Goal: Task Accomplishment & Management: Use online tool/utility

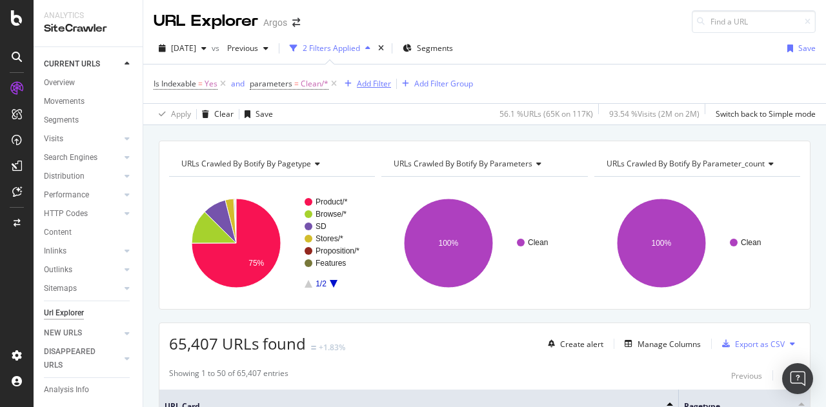
click at [372, 83] on div "Add Filter" at bounding box center [374, 83] width 34 height 11
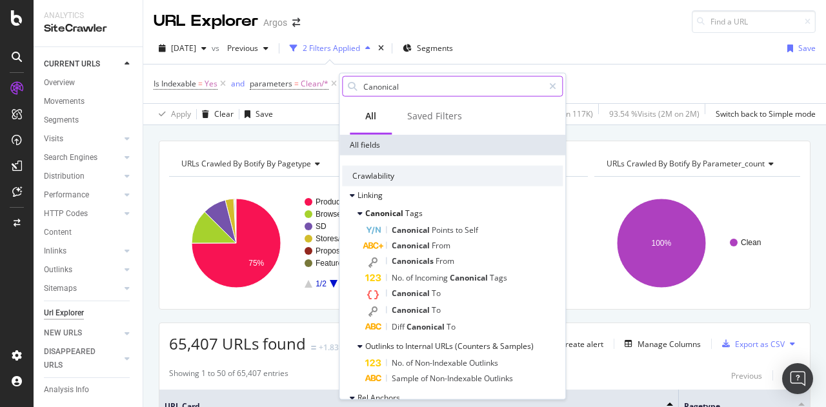
paste input "Tags Count"
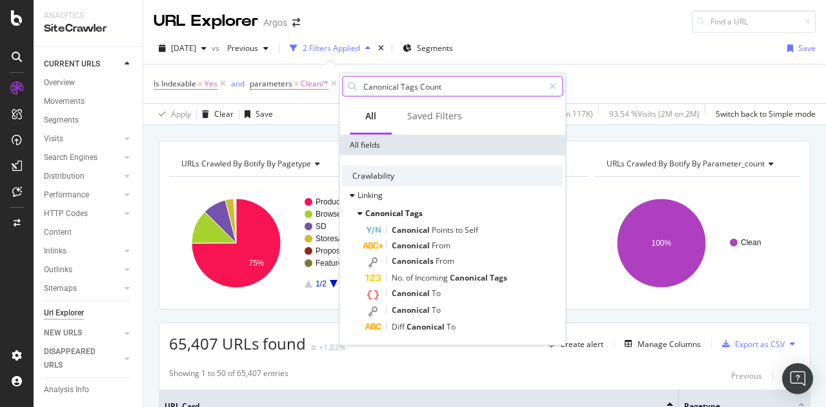
paste input "Number of canonical link elements"
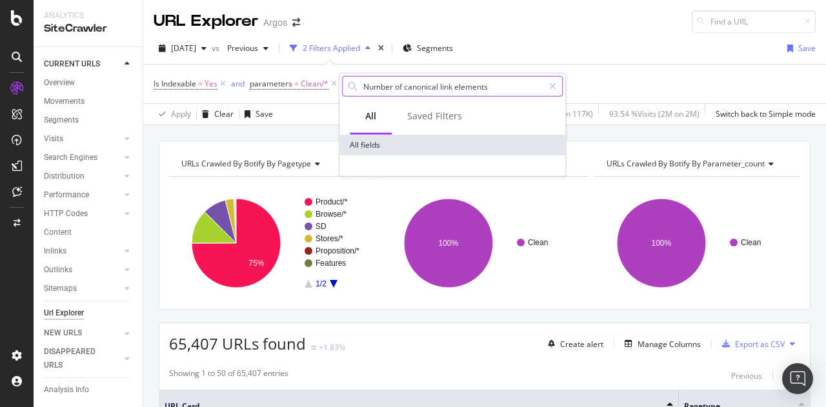
drag, startPoint x: 397, startPoint y: 83, endPoint x: 491, endPoint y: 76, distance: 93.8
click at [491, 77] on input "Number of canonical link elements" at bounding box center [452, 86] width 181 height 19
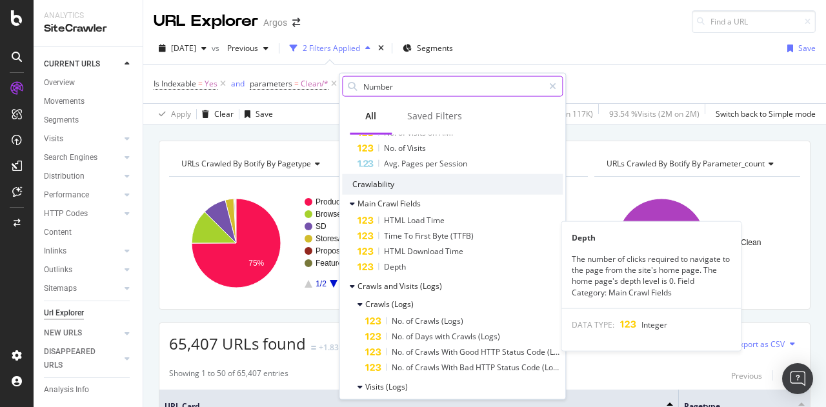
scroll to position [516, 0]
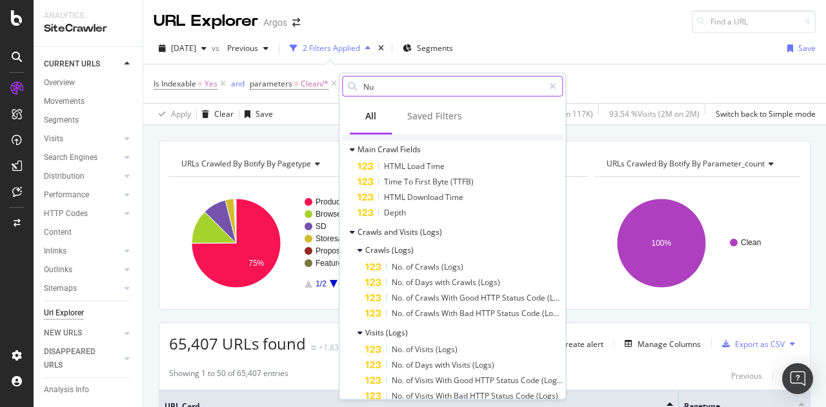
type input "N"
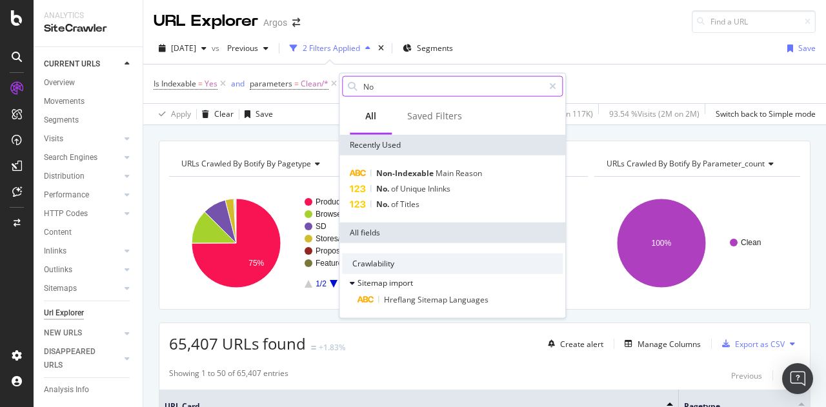
scroll to position [0, 0]
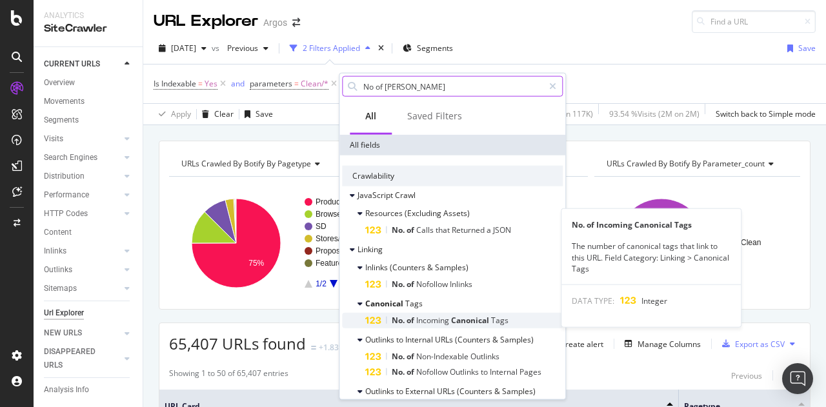
type input "No of cano"
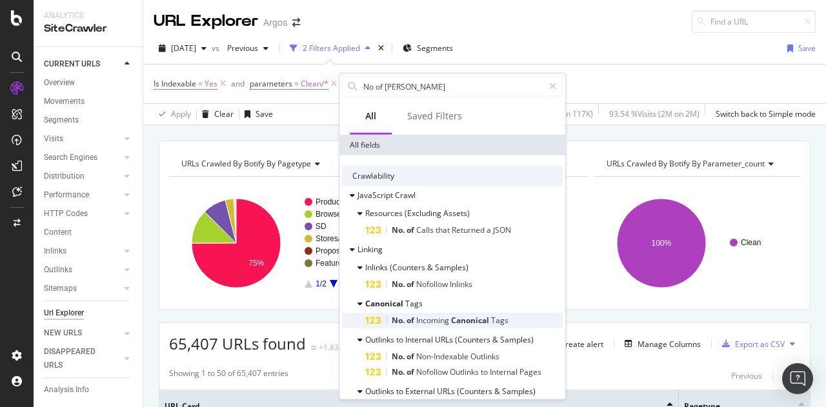
click at [434, 317] on span "Incoming" at bounding box center [433, 320] width 35 height 11
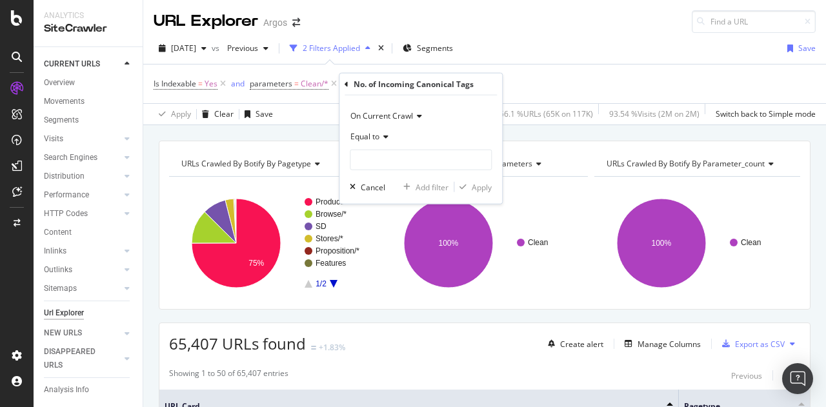
click at [361, 130] on div "Equal to" at bounding box center [421, 136] width 142 height 21
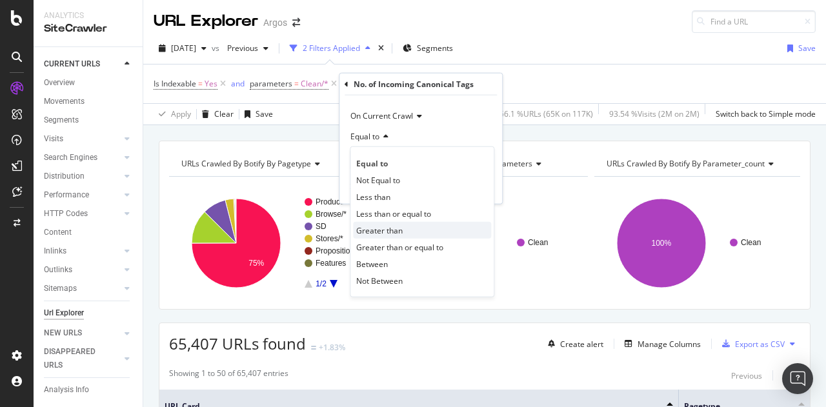
click at [365, 227] on span "Greater than" at bounding box center [379, 229] width 46 height 11
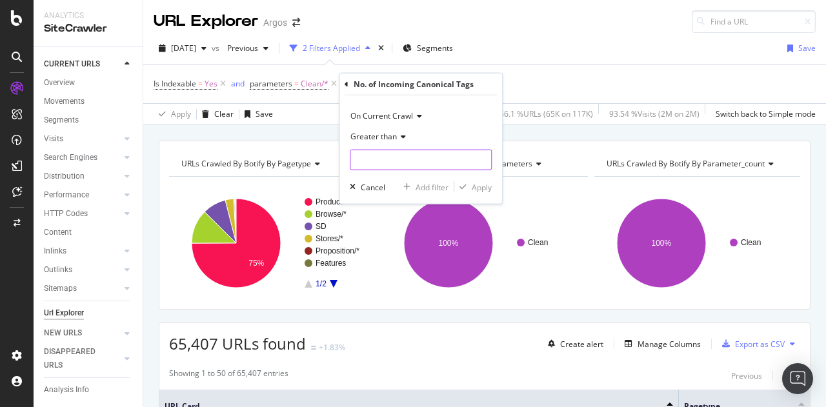
click at [372, 155] on input "number" at bounding box center [421, 160] width 142 height 21
type input "1"
click at [479, 189] on div "Apply" at bounding box center [481, 186] width 20 height 11
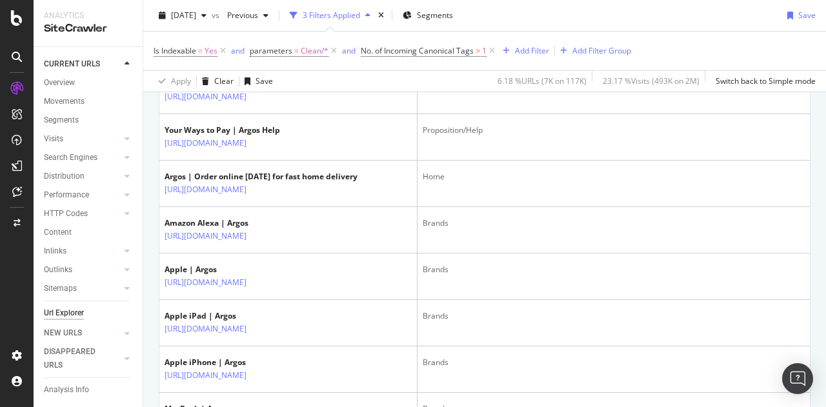
scroll to position [968, 0]
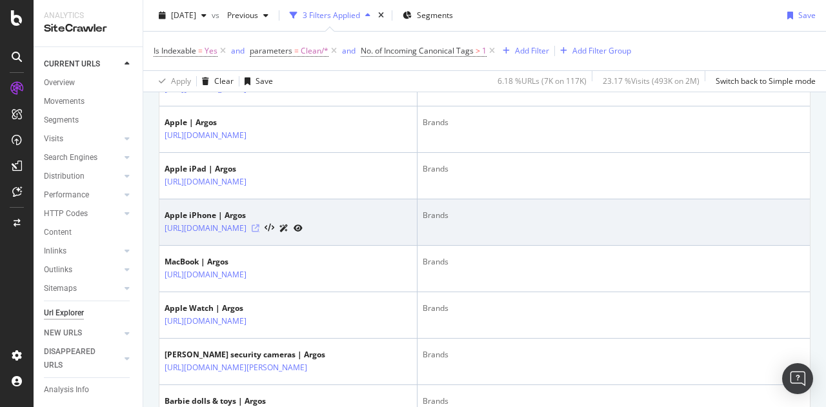
click at [259, 232] on icon at bounding box center [256, 228] width 8 height 8
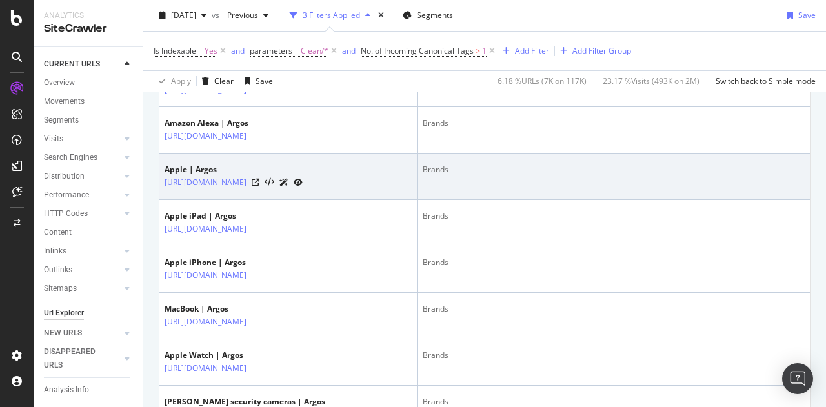
scroll to position [774, 0]
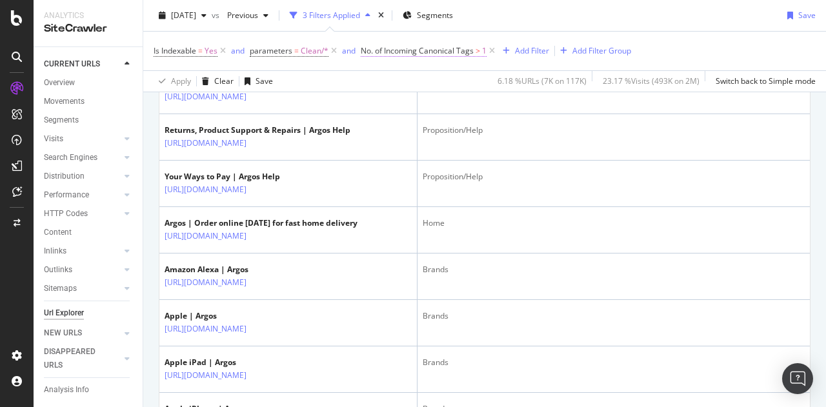
click at [437, 48] on span "No. of Incoming Canonical Tags" at bounding box center [417, 50] width 113 height 11
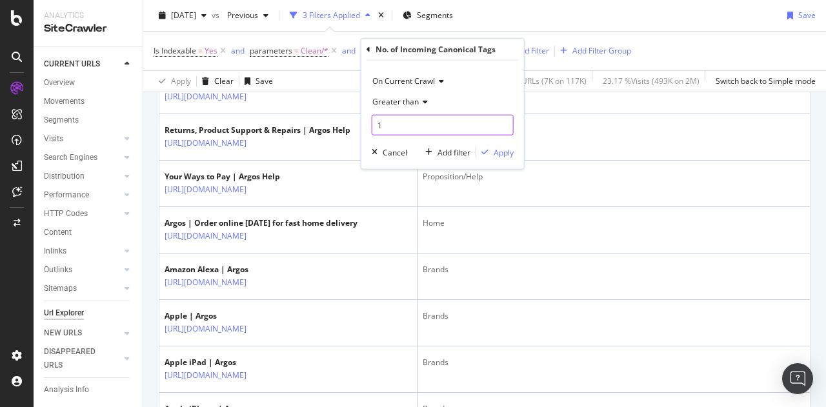
click at [401, 121] on input "1" at bounding box center [443, 125] width 142 height 21
click at [389, 123] on input "12" at bounding box center [443, 125] width 142 height 21
click at [412, 96] on span "Greater than" at bounding box center [395, 101] width 46 height 11
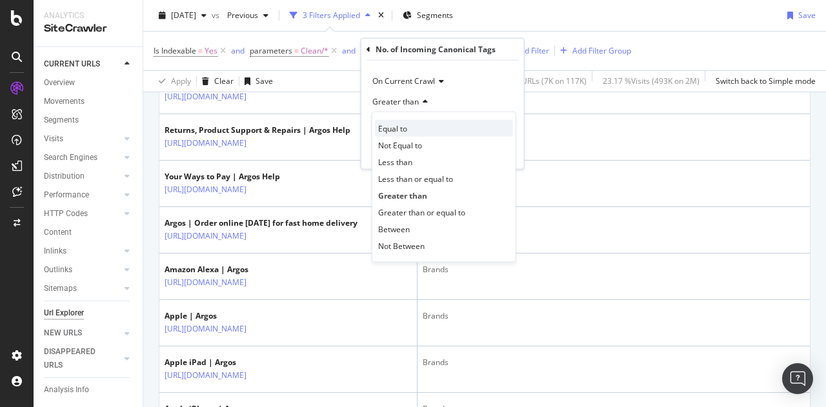
click at [413, 126] on div "Equal to" at bounding box center [444, 128] width 138 height 17
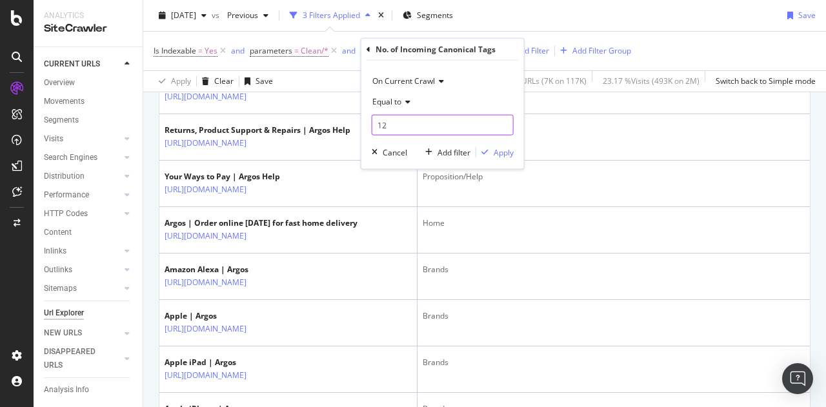
click at [414, 128] on input "12" at bounding box center [443, 125] width 142 height 21
type input "2"
click at [490, 161] on div "On Current Crawl Equal to 2 Cancel Add filter Apply" at bounding box center [442, 115] width 163 height 108
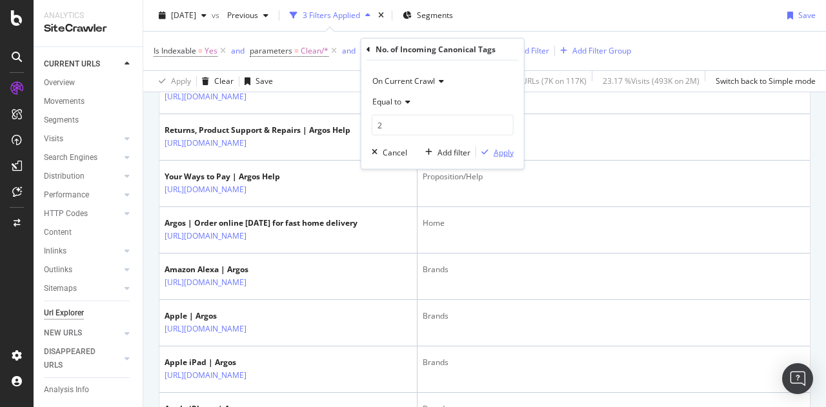
click at [499, 156] on div "Apply" at bounding box center [503, 151] width 20 height 11
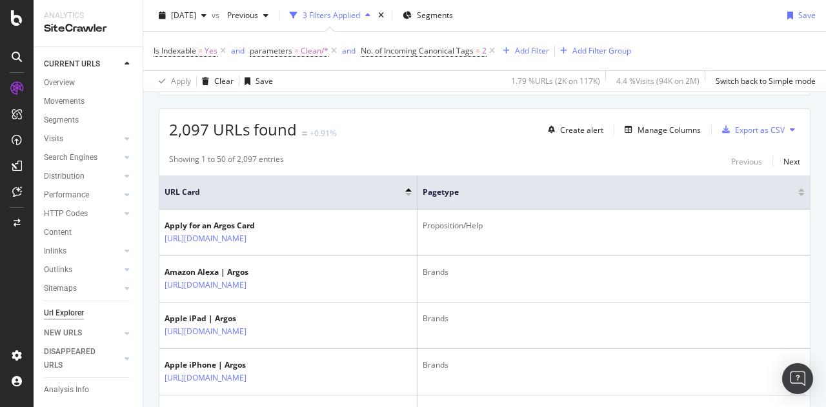
scroll to position [258, 0]
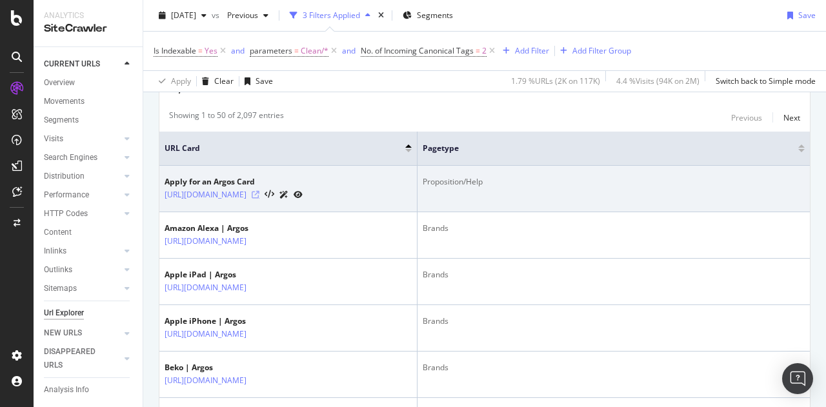
click at [259, 191] on icon at bounding box center [256, 195] width 8 height 8
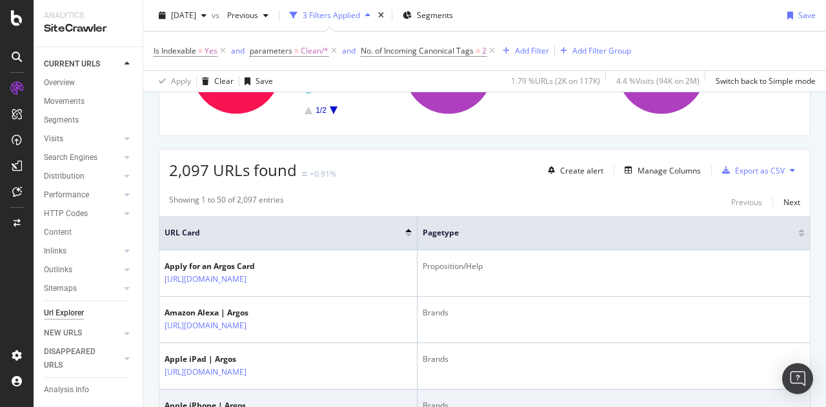
scroll to position [0, 0]
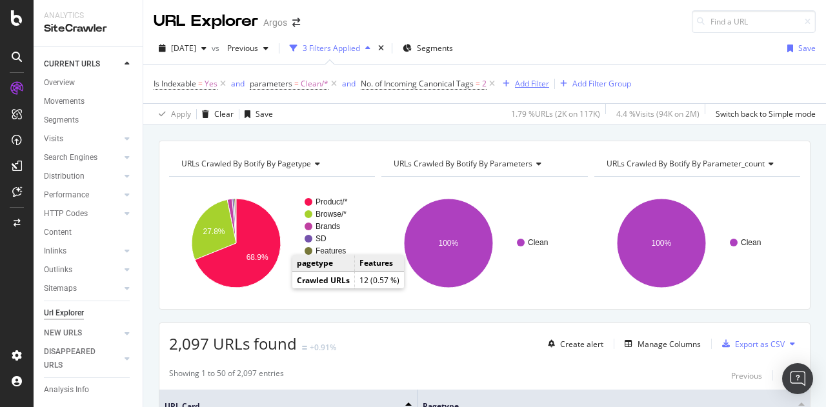
click at [523, 82] on div "Add Filter" at bounding box center [532, 83] width 34 height 11
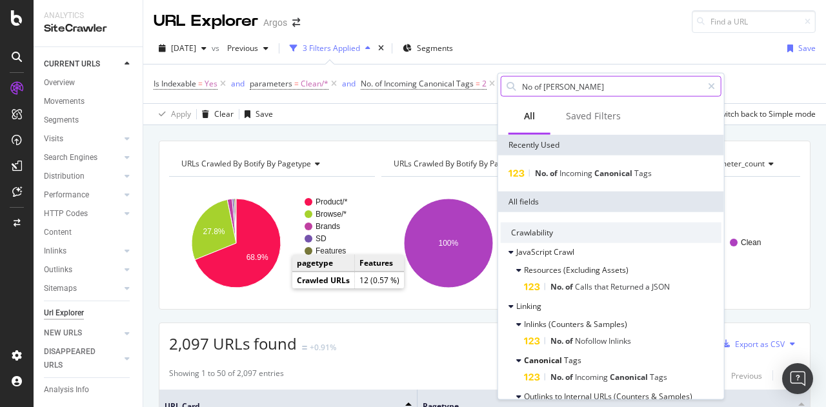
type input "Canonical Tags Count"
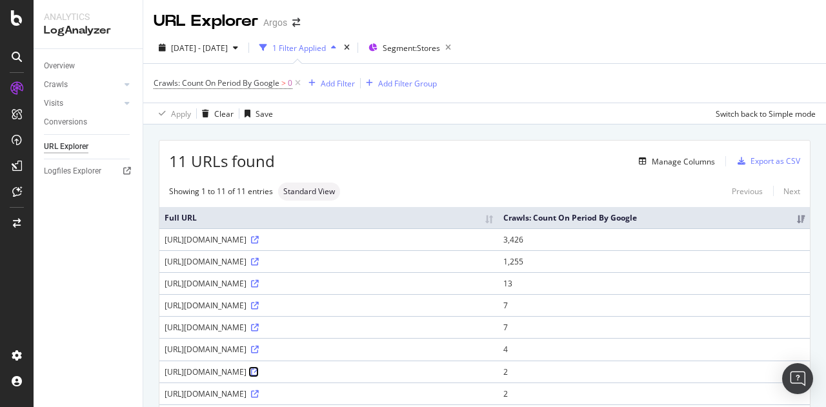
click at [259, 368] on icon at bounding box center [255, 372] width 8 height 8
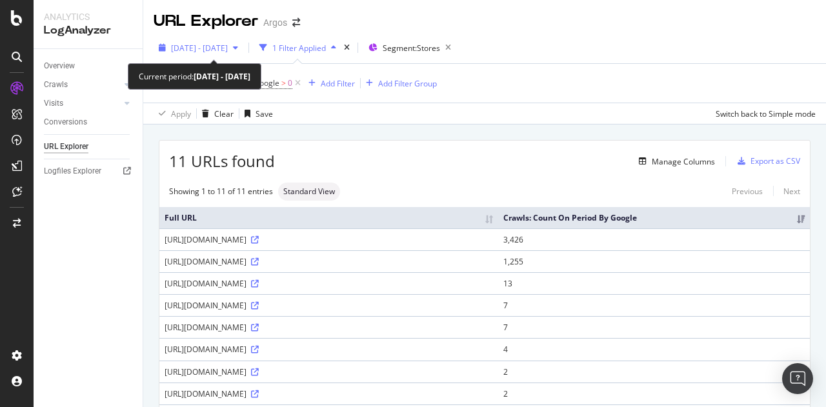
click at [243, 48] on div "button" at bounding box center [235, 48] width 15 height 8
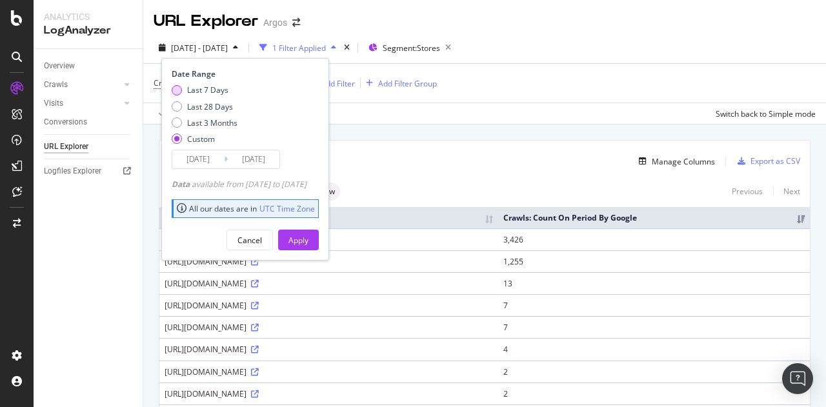
click at [205, 94] on div "Last 7 Days" at bounding box center [207, 89] width 41 height 11
type input "[DATE]"
click at [308, 238] on div "Apply" at bounding box center [298, 240] width 20 height 11
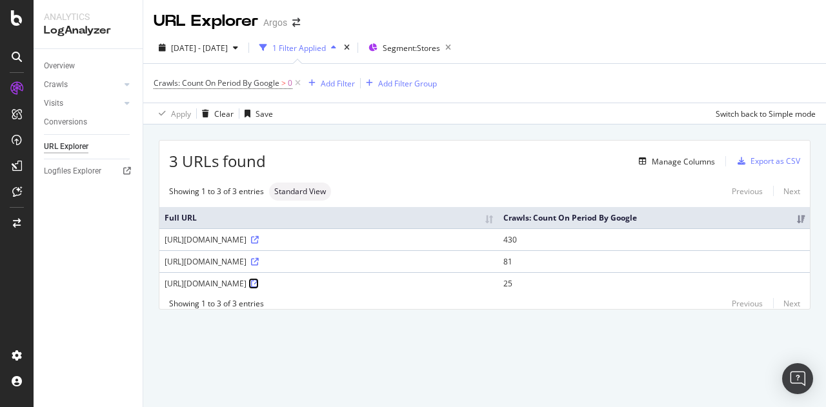
click at [259, 283] on icon at bounding box center [255, 284] width 8 height 8
click at [15, 59] on icon at bounding box center [17, 57] width 10 height 10
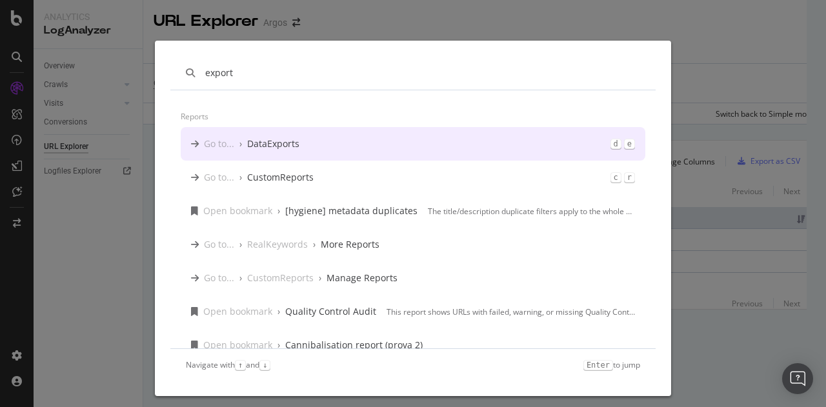
type input "export"
click at [379, 145] on div "Go to... › DataExports d e" at bounding box center [413, 144] width 464 height 34
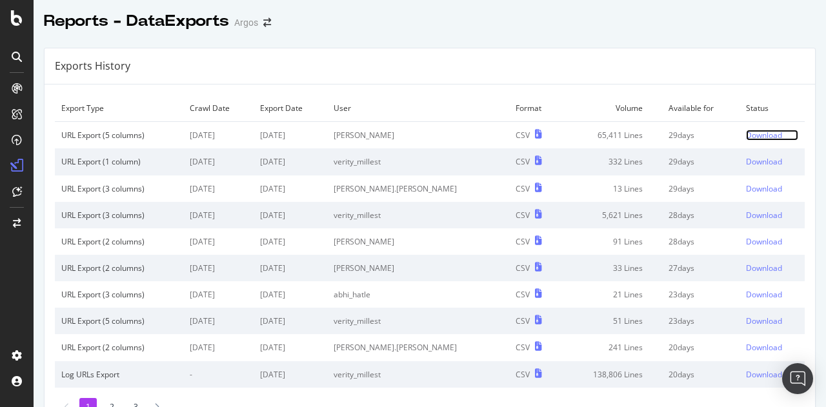
click at [746, 133] on div "Download" at bounding box center [764, 135] width 36 height 11
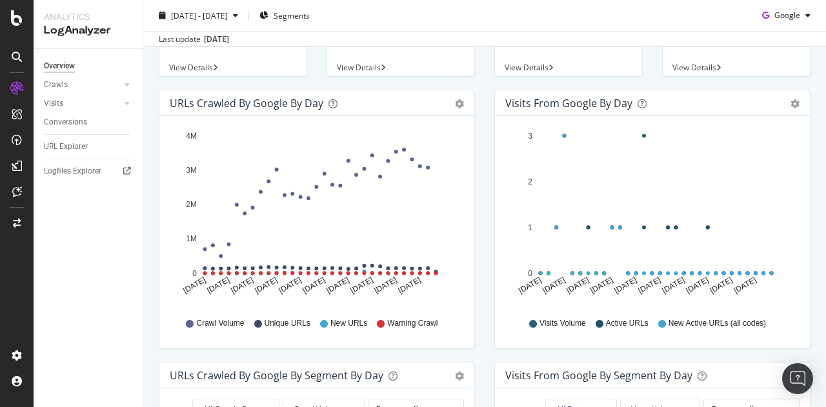
scroll to position [129, 0]
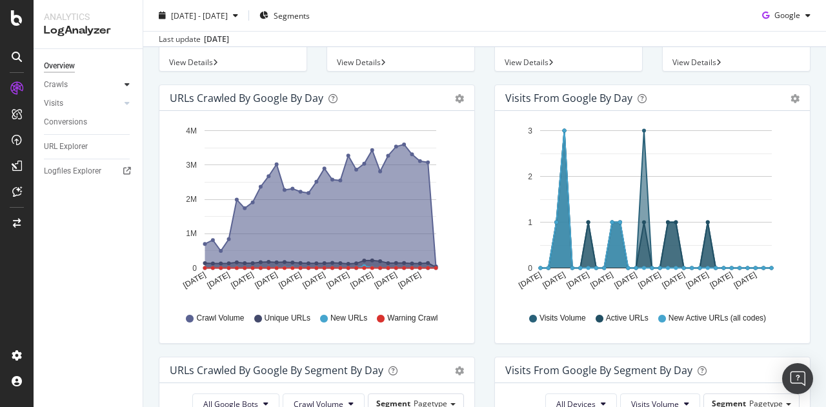
click at [125, 82] on icon at bounding box center [126, 85] width 5 height 8
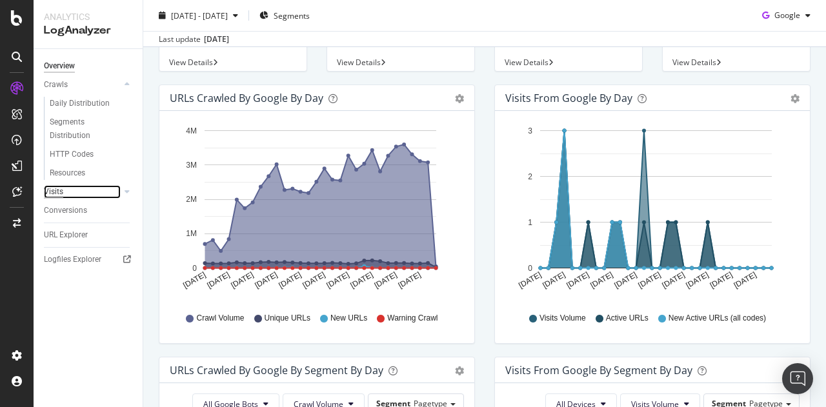
click at [61, 193] on div "Visits" at bounding box center [53, 192] width 19 height 14
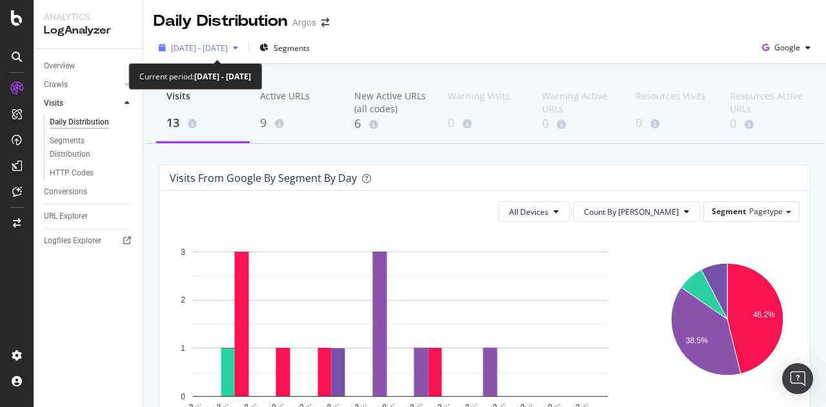
click at [210, 52] on span "2025 Aug. 20th - Sep. 18th" at bounding box center [199, 48] width 57 height 11
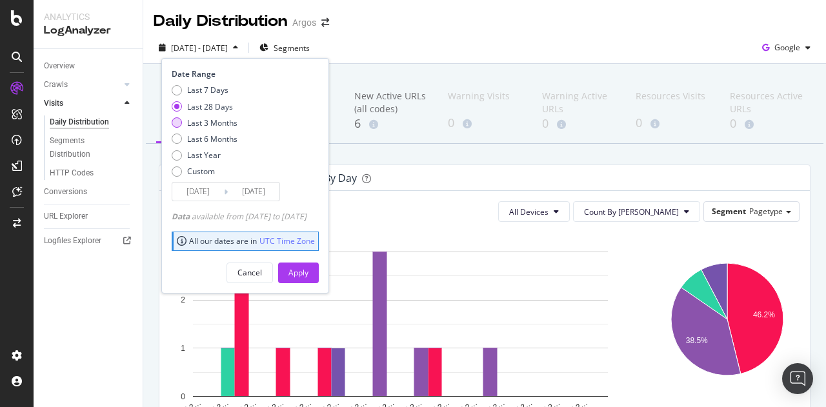
click at [214, 121] on div "Last 3 Months" at bounding box center [212, 122] width 50 height 11
click at [190, 89] on div "Last 7 Days" at bounding box center [207, 89] width 41 height 11
type input "2025/09/12"
click at [308, 270] on div "Apply" at bounding box center [298, 272] width 20 height 11
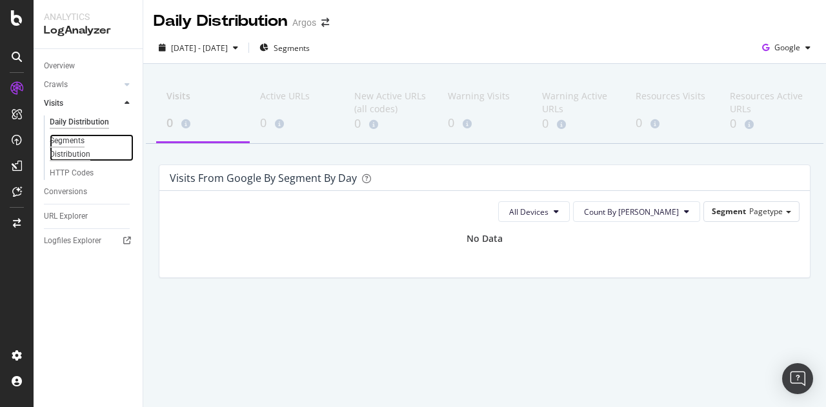
click at [63, 141] on div "Segments Distribution" at bounding box center [86, 147] width 72 height 27
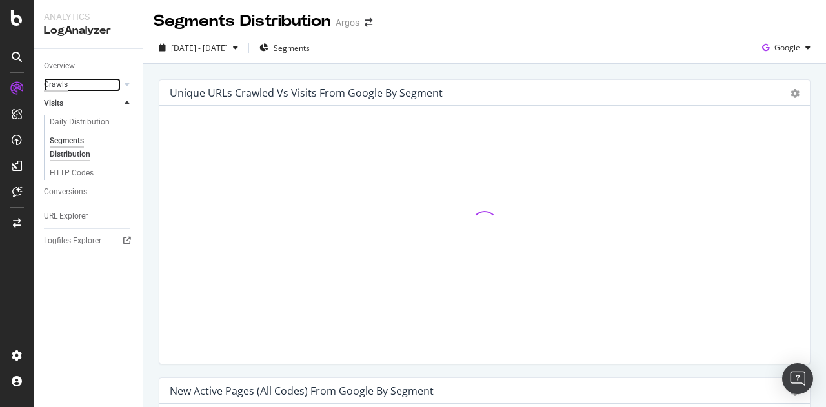
click at [55, 86] on div "Crawls" at bounding box center [56, 85] width 24 height 14
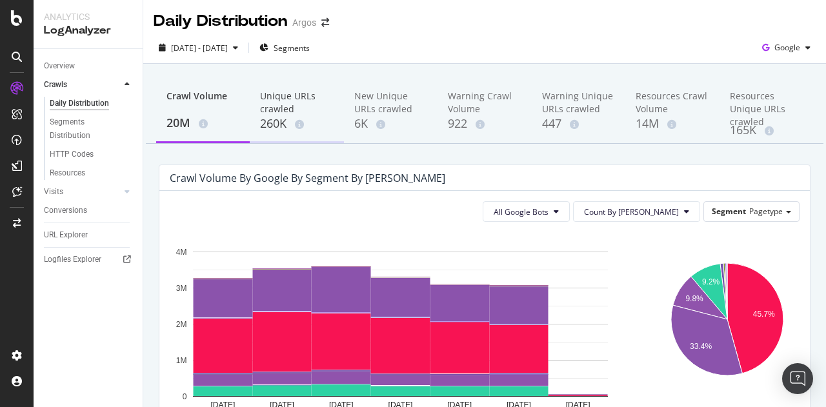
click at [279, 108] on div "Unique URLs crawled" at bounding box center [296, 103] width 73 height 26
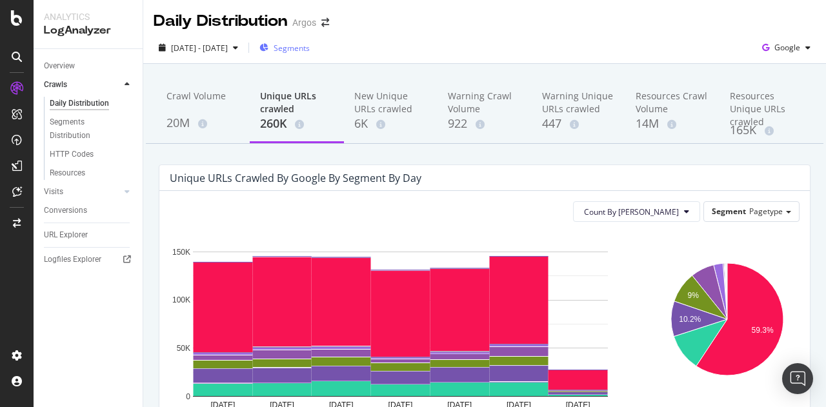
click at [310, 48] on span "Segments" at bounding box center [291, 48] width 36 height 11
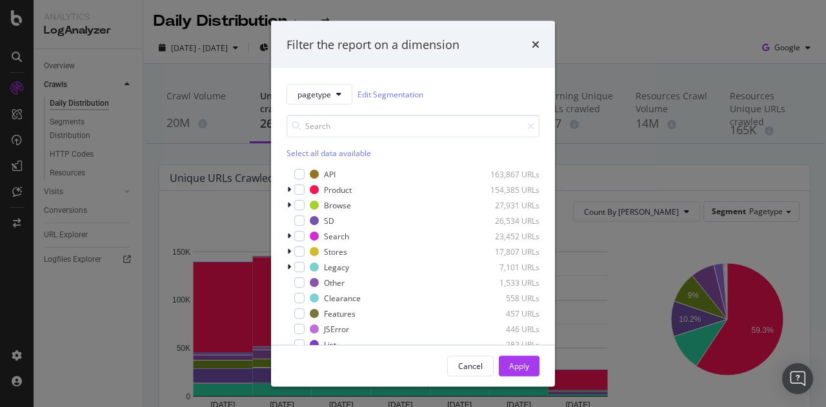
click at [531, 43] on div "Filter the report on a dimension" at bounding box center [412, 44] width 253 height 17
click at [533, 43] on icon "times" at bounding box center [535, 44] width 8 height 10
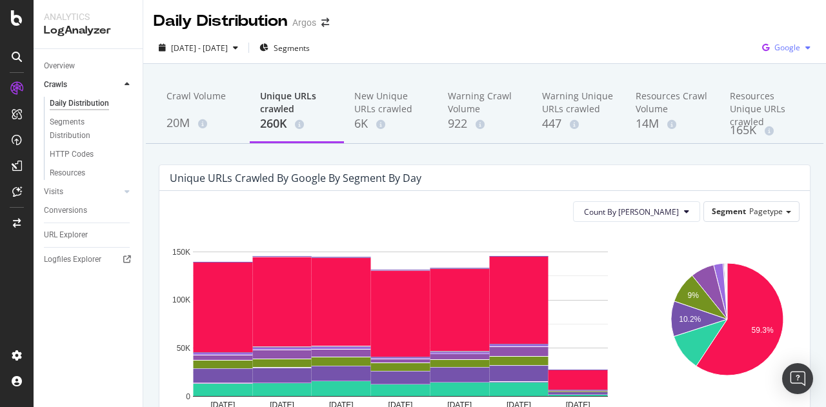
click at [774, 48] on span "Google" at bounding box center [787, 47] width 26 height 11
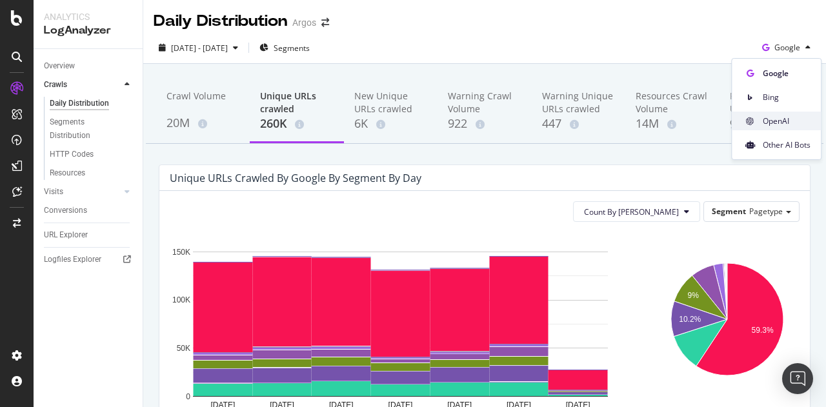
click at [771, 114] on div "OpenAI" at bounding box center [775, 121] width 89 height 19
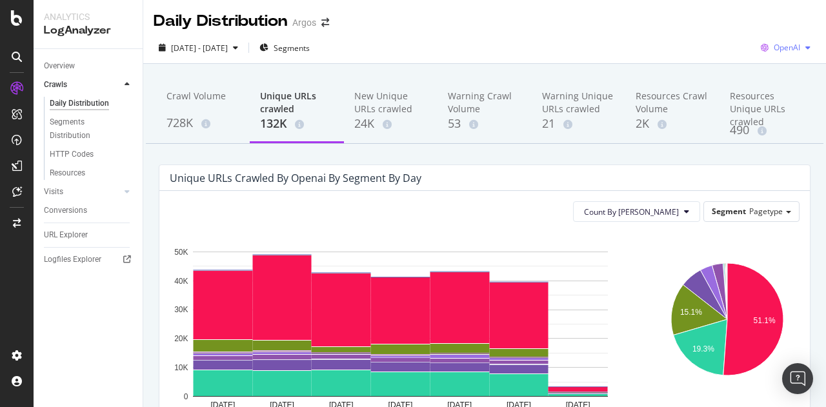
click at [757, 48] on icon "button" at bounding box center [764, 48] width 18 height 18
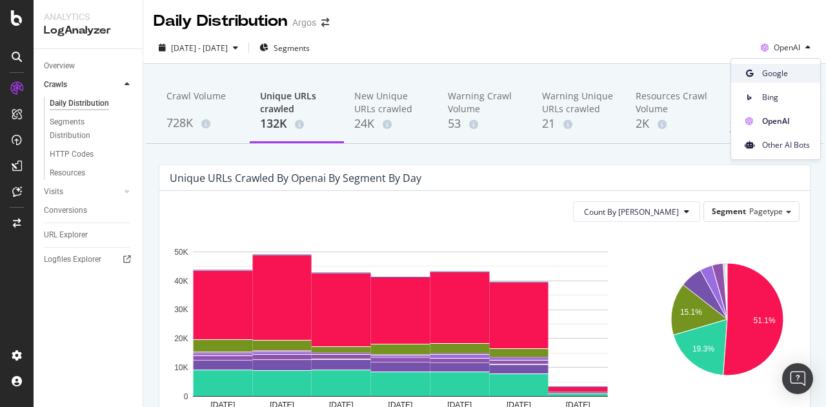
click at [765, 70] on span "Google" at bounding box center [786, 74] width 48 height 12
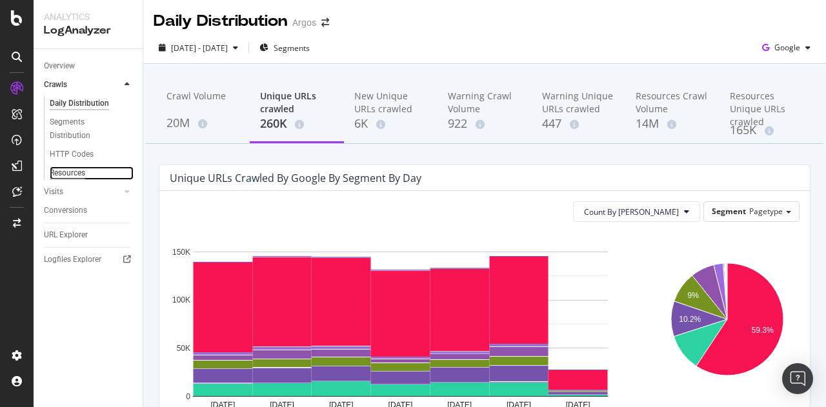
click at [78, 173] on div "Resources" at bounding box center [67, 173] width 35 height 14
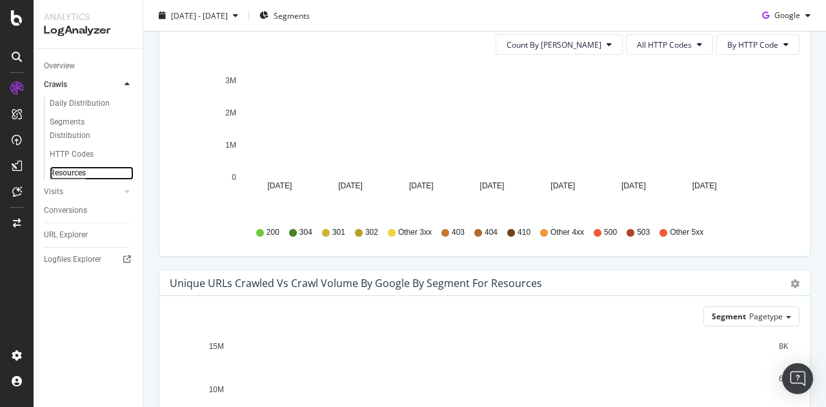
scroll to position [123, 0]
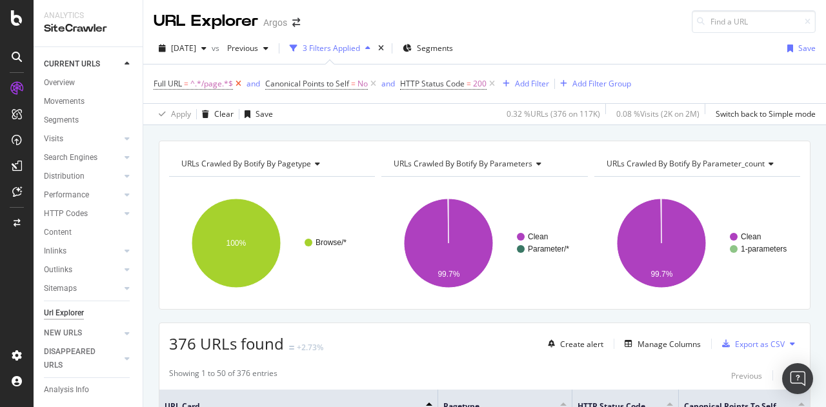
click at [241, 81] on icon at bounding box center [238, 83] width 11 height 13
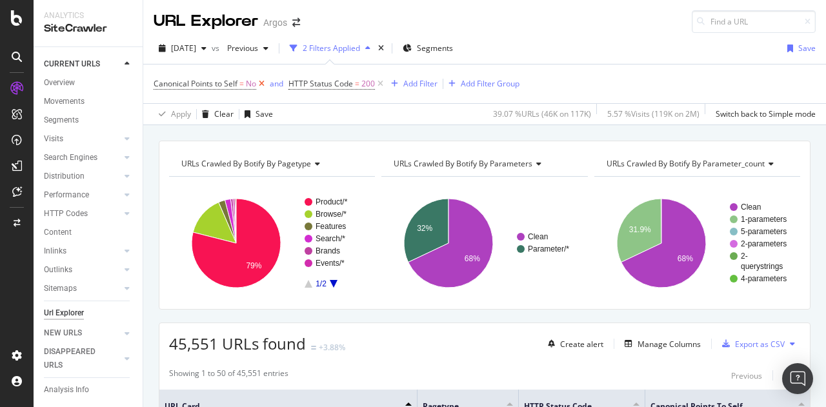
click at [263, 82] on icon at bounding box center [261, 83] width 11 height 13
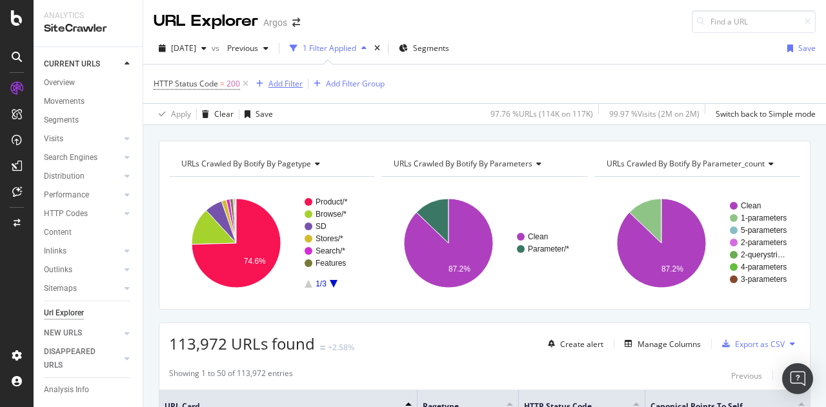
click at [287, 77] on div "Add Filter" at bounding box center [277, 84] width 52 height 14
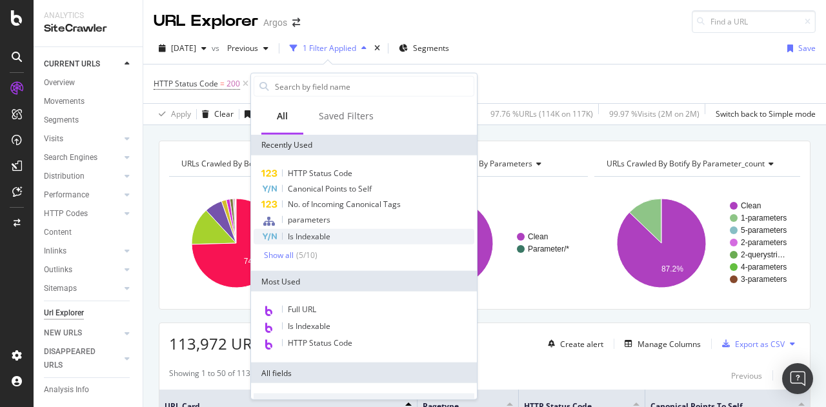
click at [312, 235] on span "Is Indexable" at bounding box center [309, 236] width 43 height 11
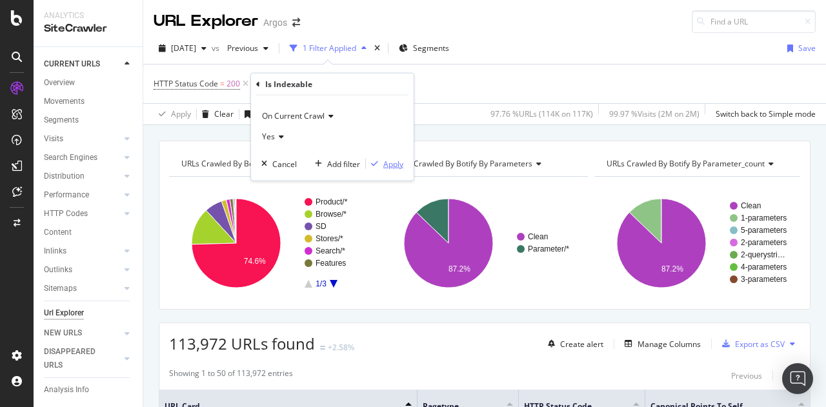
click at [384, 159] on div "Apply" at bounding box center [393, 163] width 20 height 11
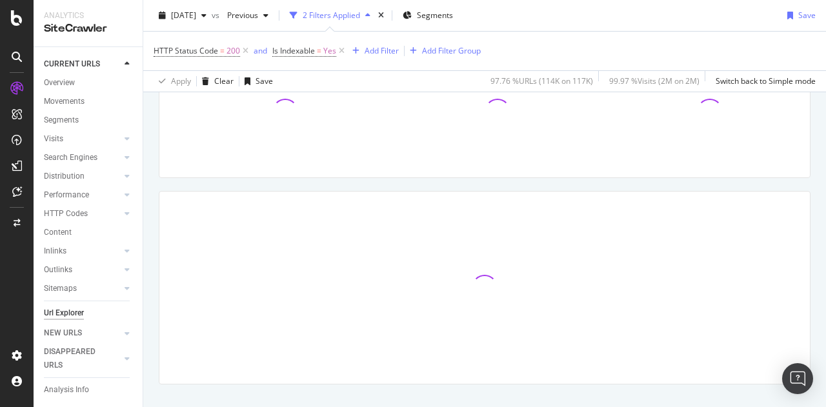
scroll to position [153, 0]
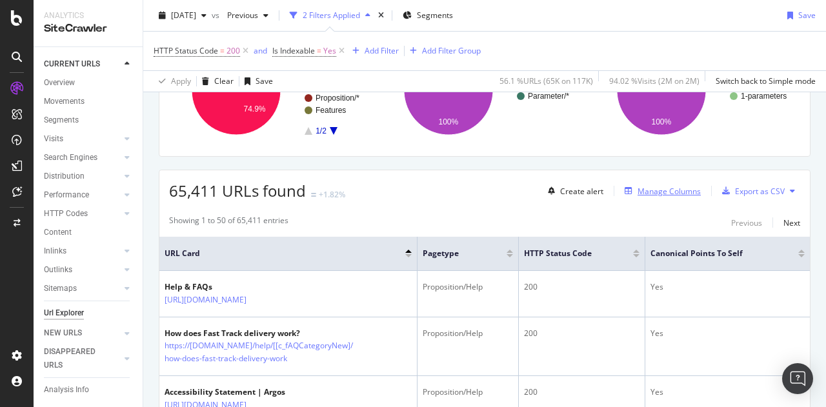
click at [646, 186] on div "Manage Columns" at bounding box center [668, 191] width 63 height 11
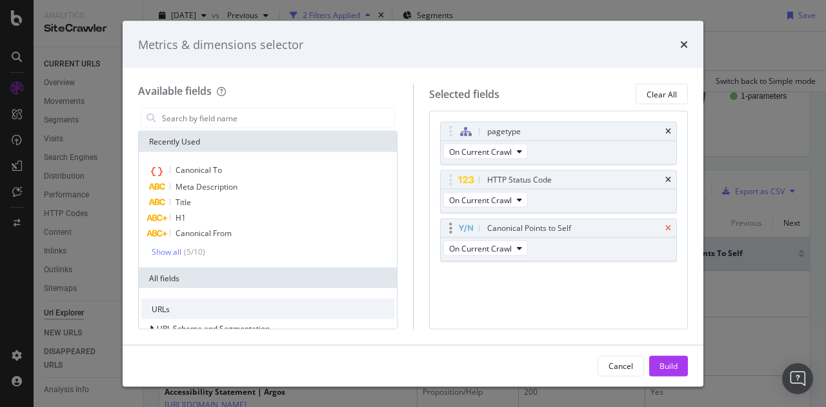
click at [670, 227] on icon "times" at bounding box center [668, 228] width 6 height 8
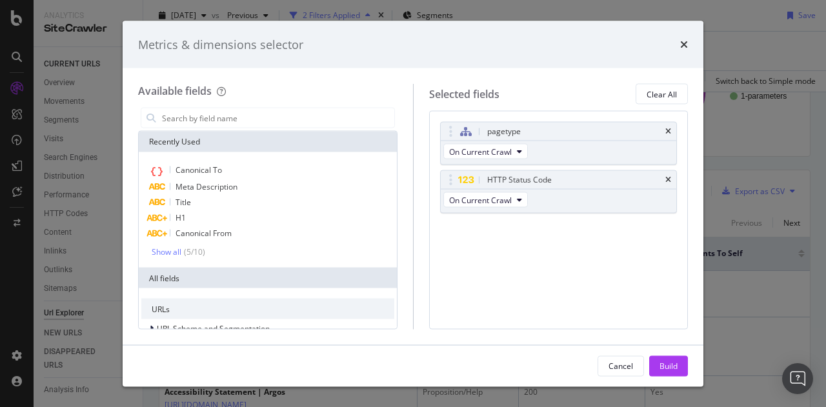
click at [669, 181] on icon "times" at bounding box center [668, 180] width 6 height 8
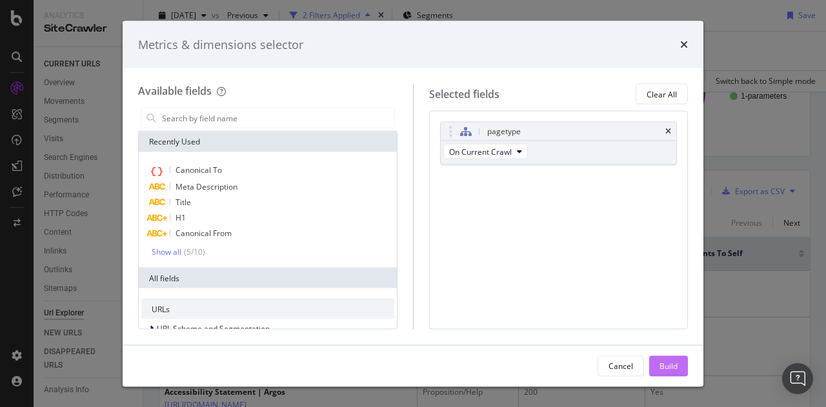
click at [673, 361] on div "Build" at bounding box center [668, 365] width 18 height 11
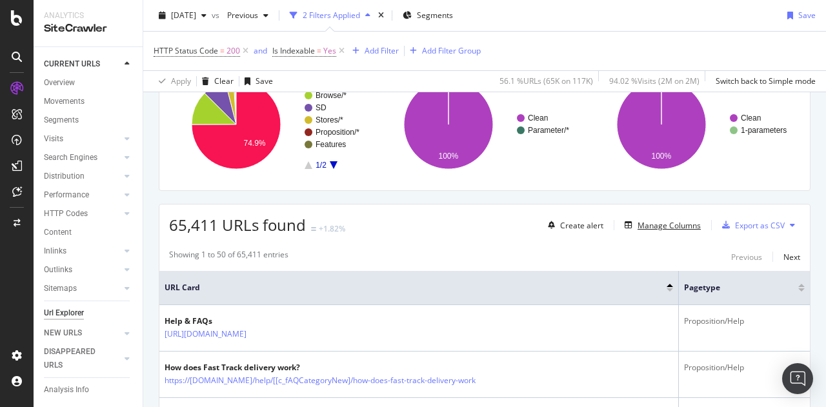
scroll to position [88, 0]
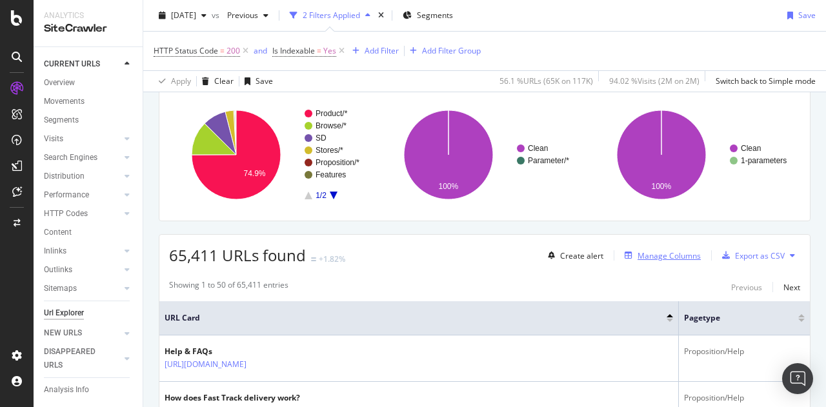
click at [645, 253] on div "Manage Columns" at bounding box center [668, 255] width 63 height 11
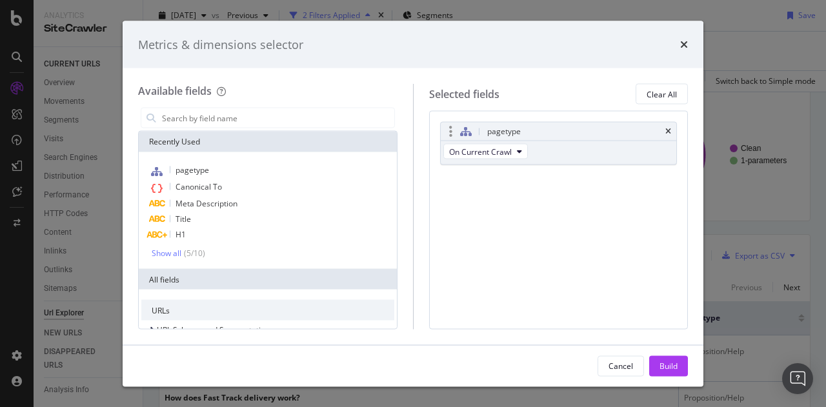
click at [668, 136] on div "pagetype" at bounding box center [559, 132] width 236 height 18
click at [668, 133] on icon "times" at bounding box center [668, 132] width 6 height 8
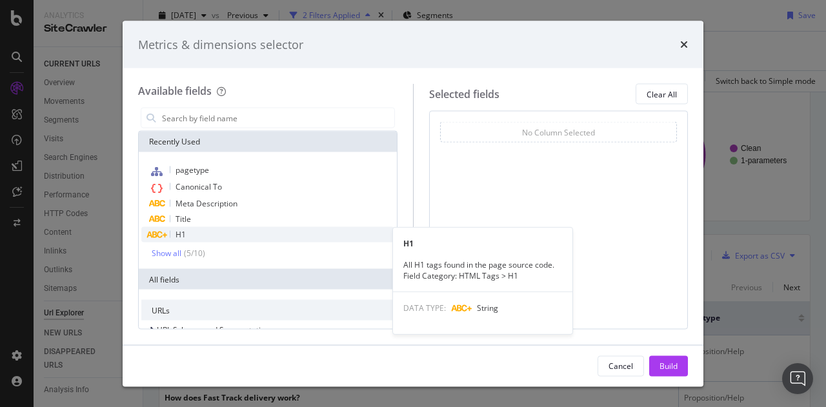
click at [255, 230] on div "H1" at bounding box center [267, 234] width 253 height 15
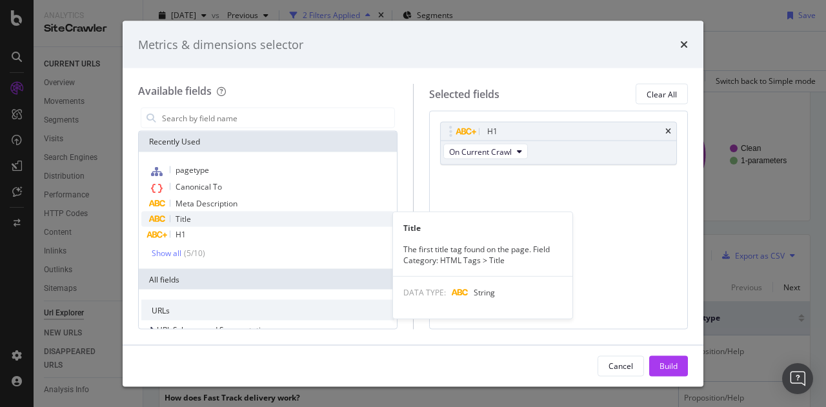
click at [251, 220] on div "Title" at bounding box center [267, 219] width 253 height 15
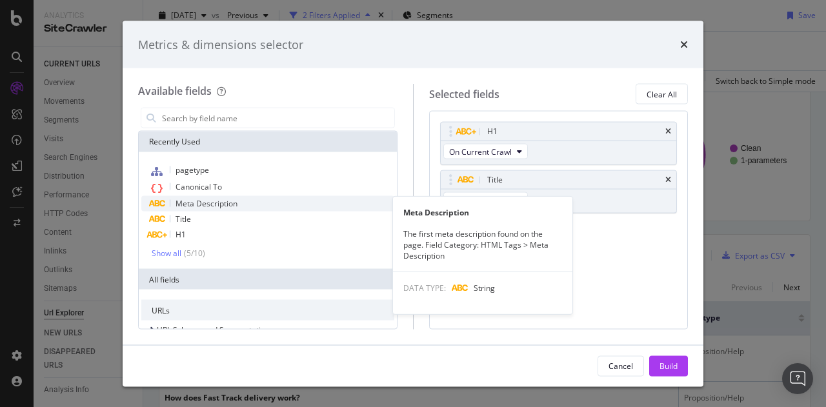
click at [259, 202] on div "Meta Description" at bounding box center [267, 203] width 253 height 15
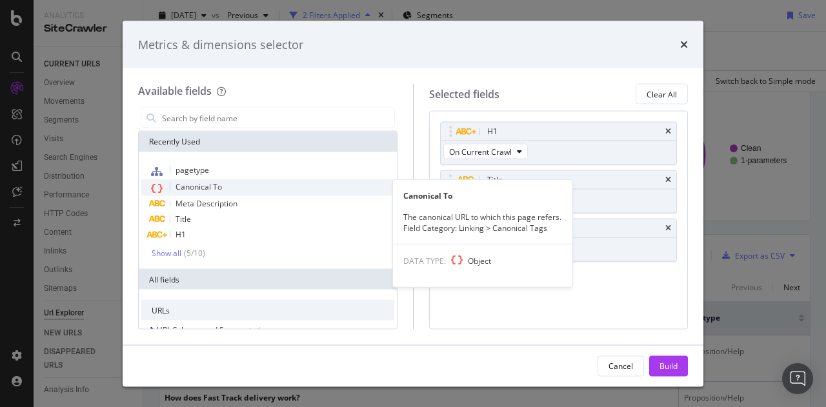
click at [255, 189] on div "Canonical To" at bounding box center [267, 187] width 253 height 17
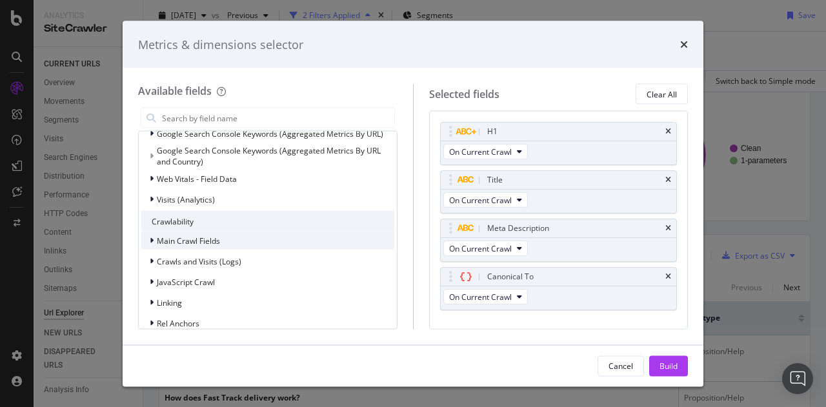
scroll to position [258, 0]
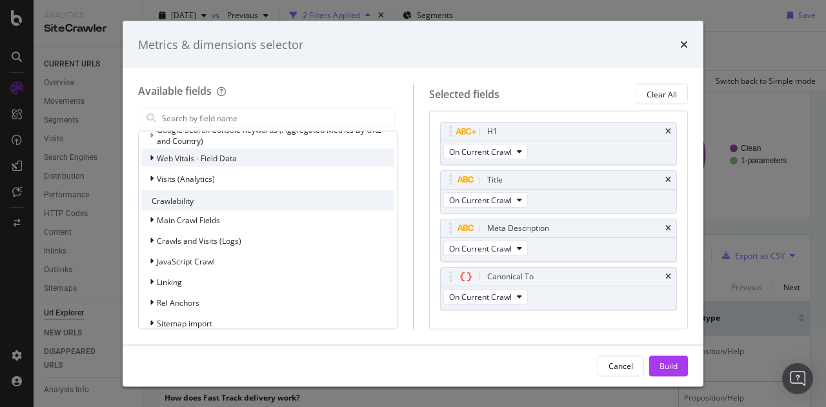
click at [154, 157] on div "modal" at bounding box center [153, 158] width 8 height 13
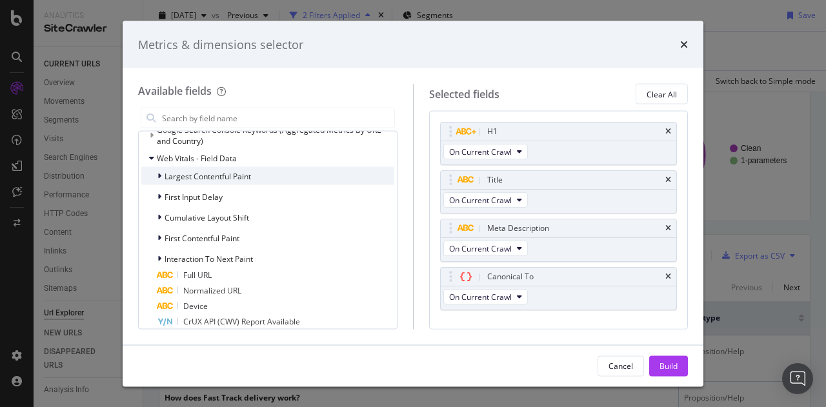
click at [168, 175] on span "Largest Contentful Paint" at bounding box center [207, 175] width 86 height 11
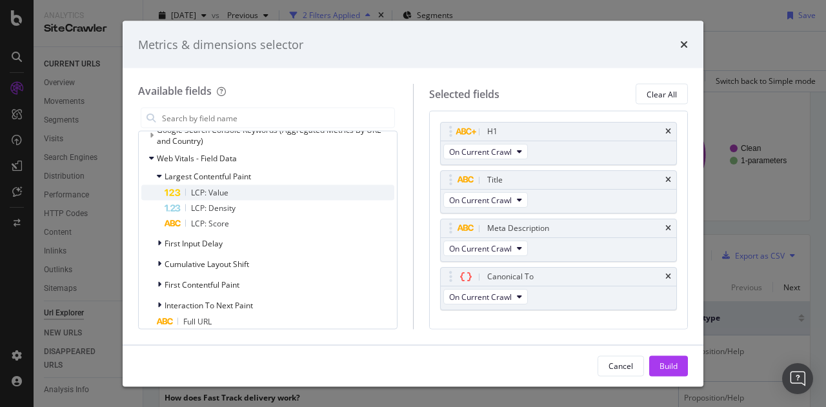
click at [242, 192] on div "LCP: Value" at bounding box center [279, 192] width 230 height 15
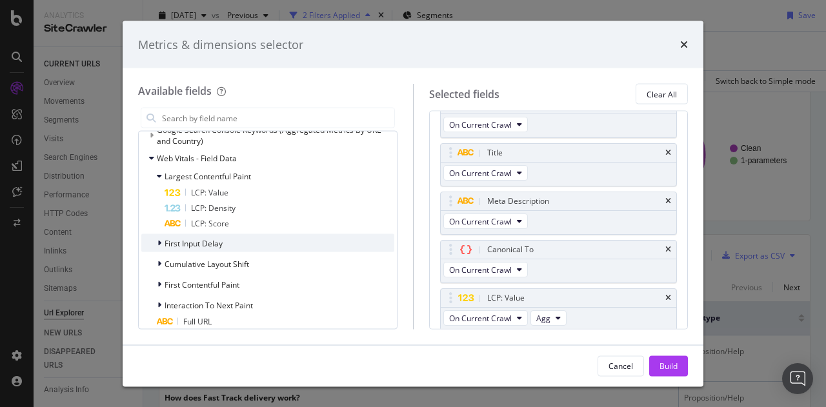
click at [163, 246] on div "modal" at bounding box center [161, 243] width 8 height 13
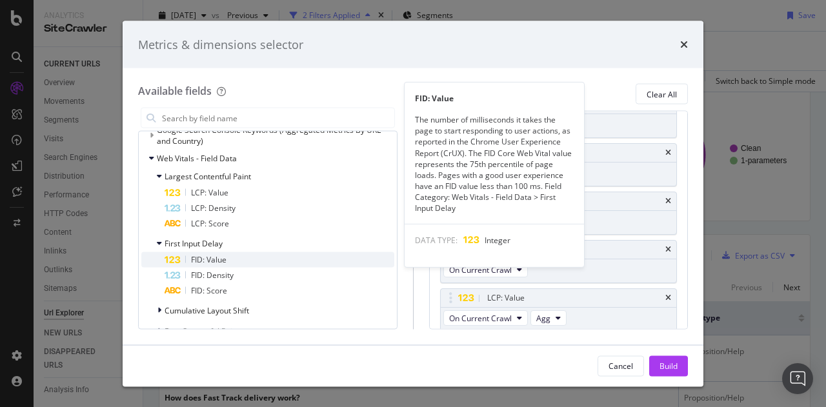
click at [230, 259] on div "FID: Value" at bounding box center [279, 259] width 230 height 15
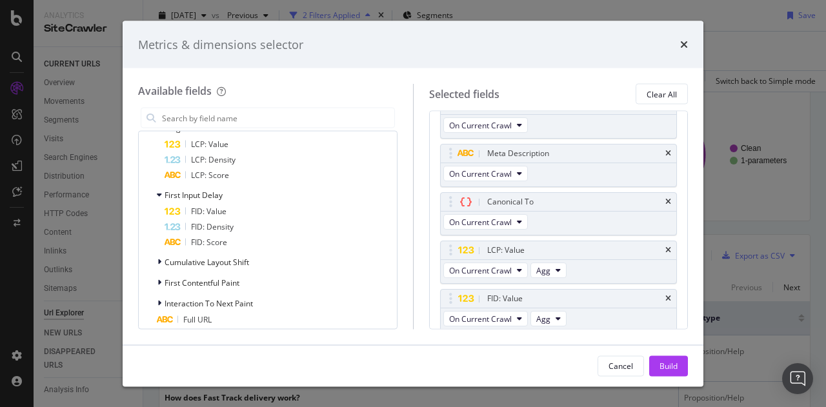
scroll to position [323, 0]
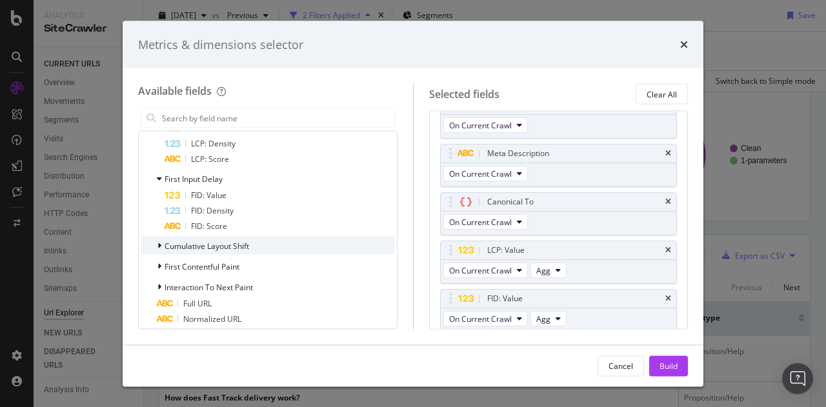
click at [158, 247] on icon "modal" at bounding box center [159, 246] width 4 height 8
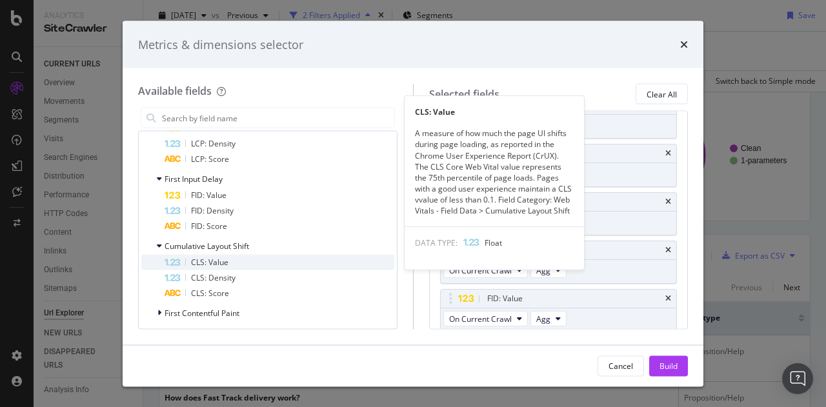
click at [245, 265] on div "CLS: Value" at bounding box center [279, 262] width 230 height 15
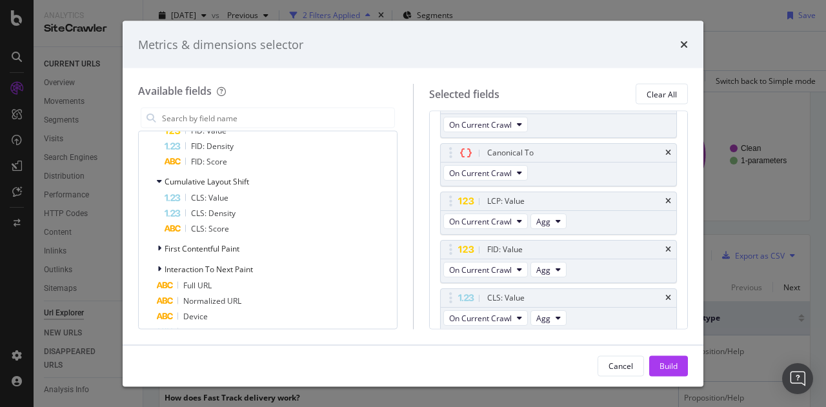
scroll to position [452, 0]
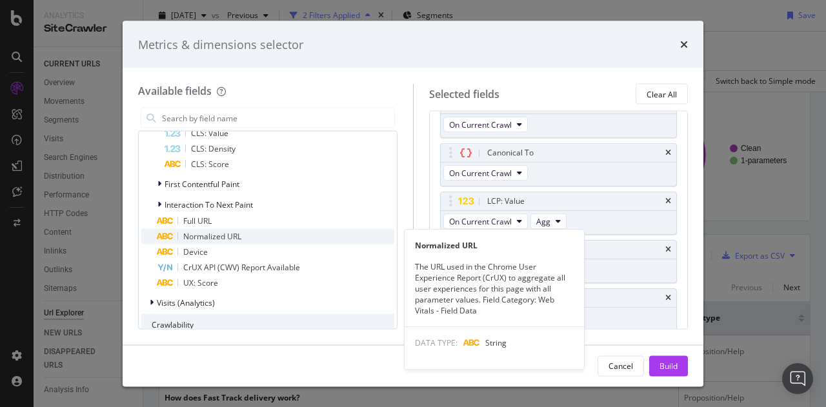
click at [250, 234] on div "Normalized URL" at bounding box center [275, 236] width 237 height 15
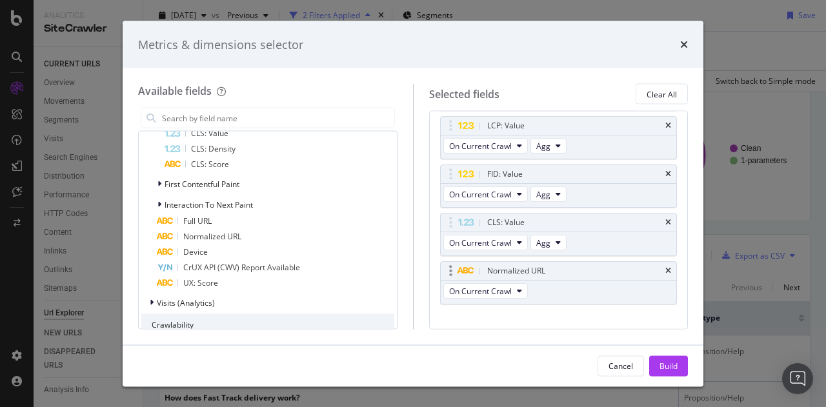
scroll to position [214, 0]
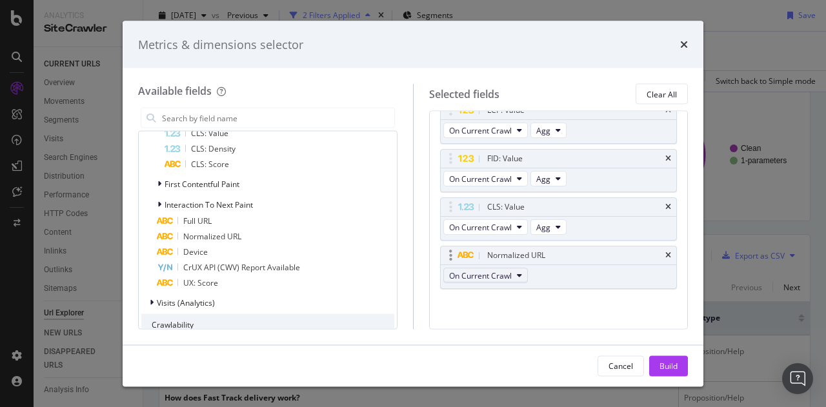
click at [479, 273] on span "On Current Crawl" at bounding box center [480, 275] width 63 height 11
click at [665, 252] on icon "times" at bounding box center [668, 256] width 6 height 8
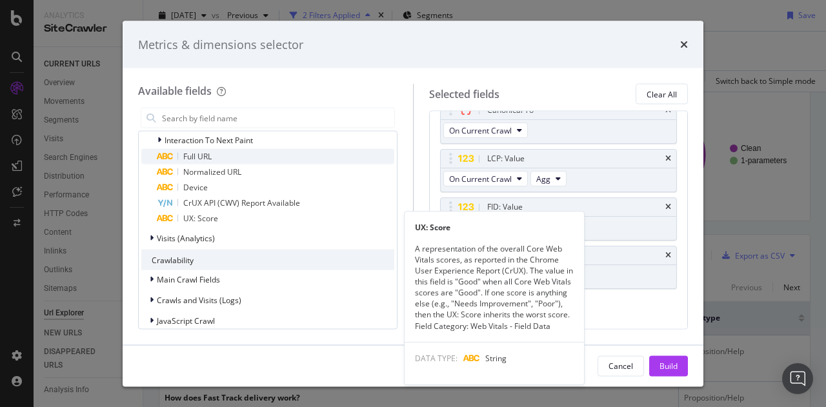
scroll to position [581, 0]
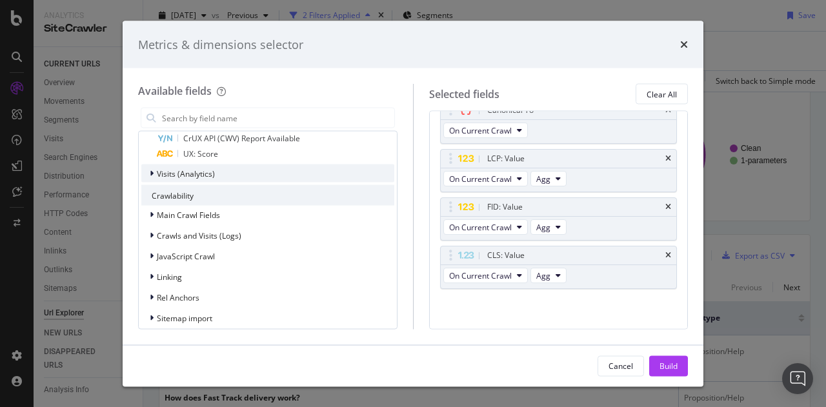
click at [153, 172] on icon "modal" at bounding box center [152, 174] width 4 height 8
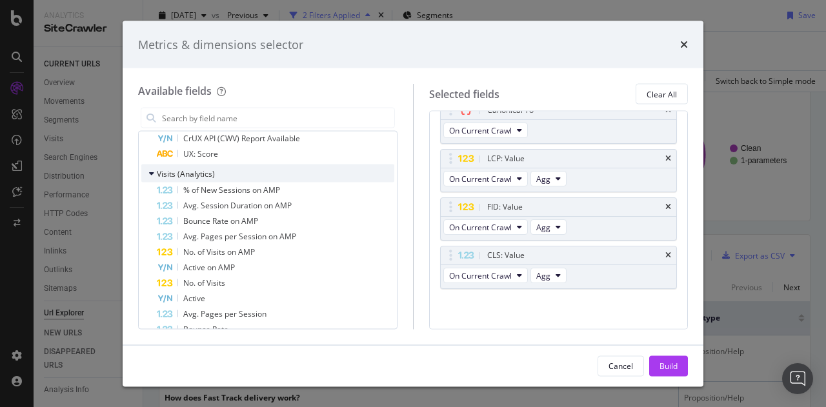
click at [153, 172] on icon "modal" at bounding box center [151, 174] width 5 height 8
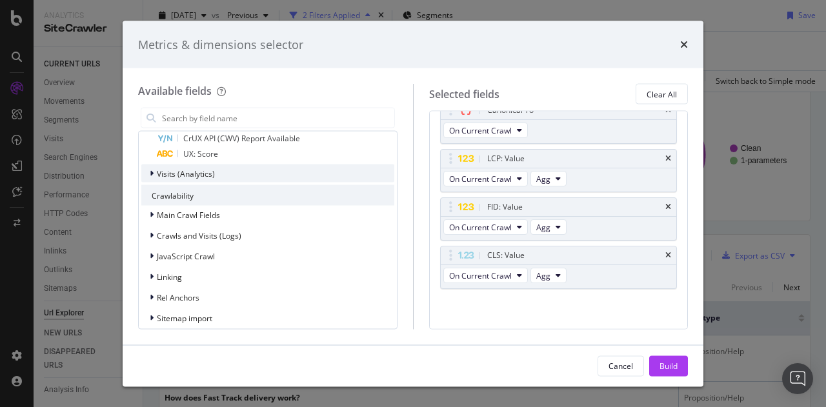
click at [153, 172] on icon "modal" at bounding box center [152, 174] width 4 height 8
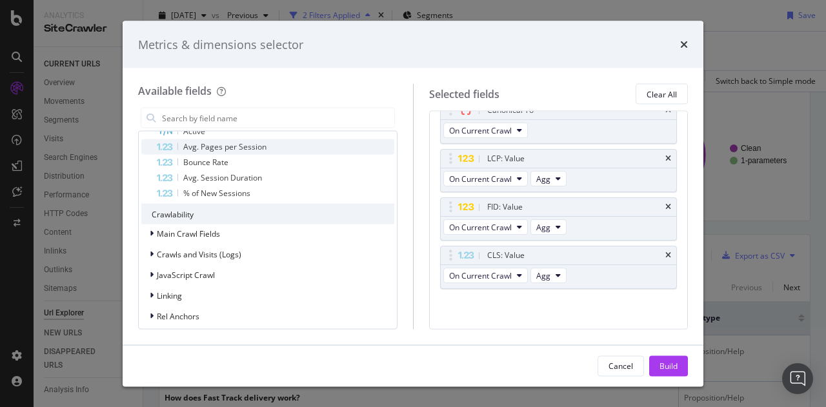
scroll to position [774, 0]
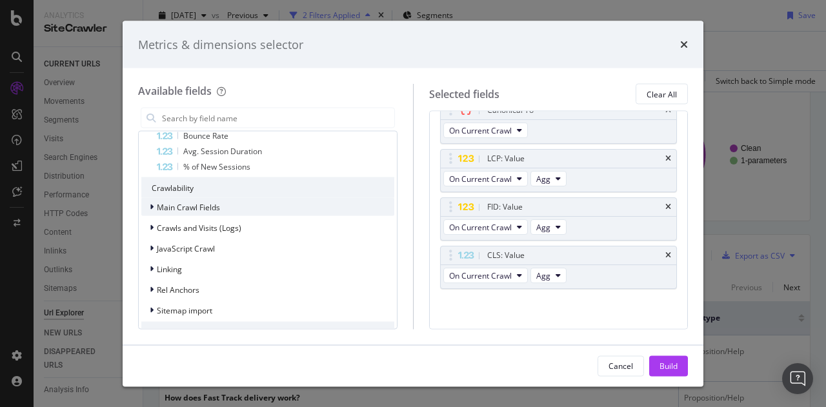
click at [151, 207] on icon "modal" at bounding box center [152, 207] width 4 height 8
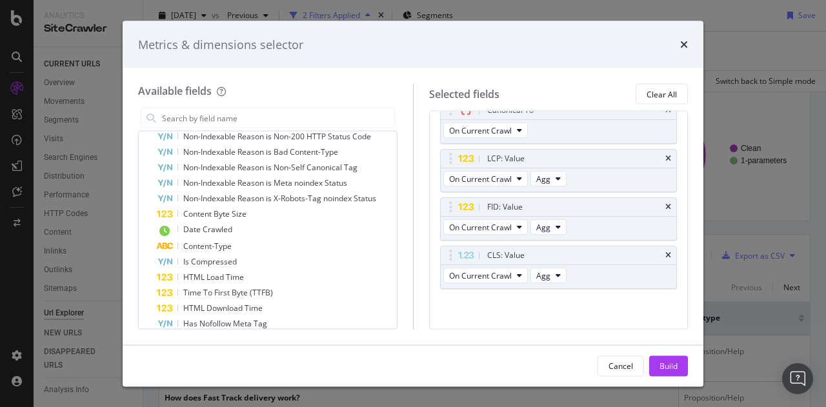
scroll to position [903, 0]
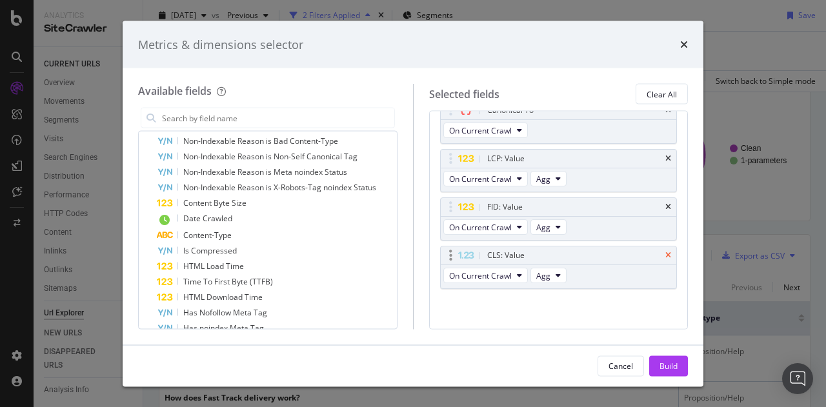
click at [665, 252] on icon "times" at bounding box center [668, 256] width 6 height 8
click at [665, 203] on icon "times" at bounding box center [668, 207] width 6 height 8
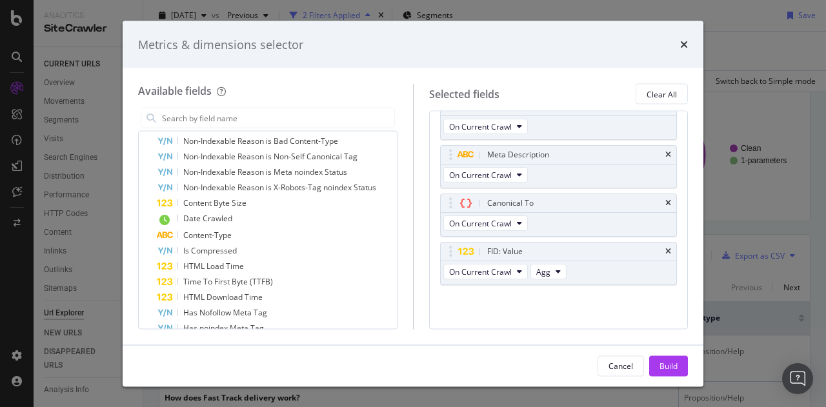
scroll to position [70, 0]
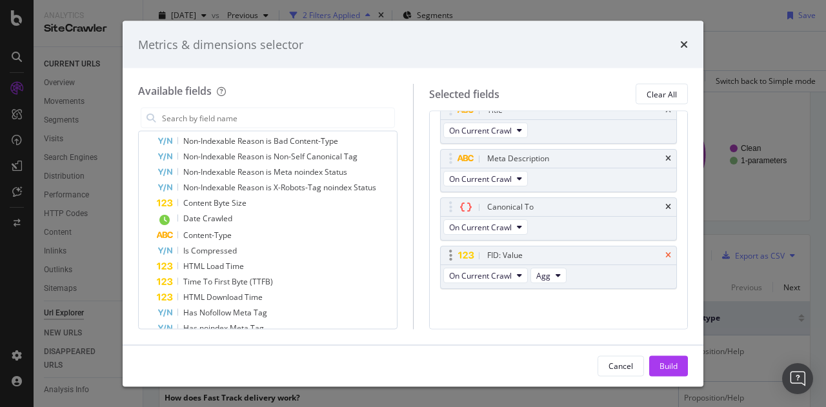
click at [665, 252] on icon "times" at bounding box center [668, 256] width 6 height 8
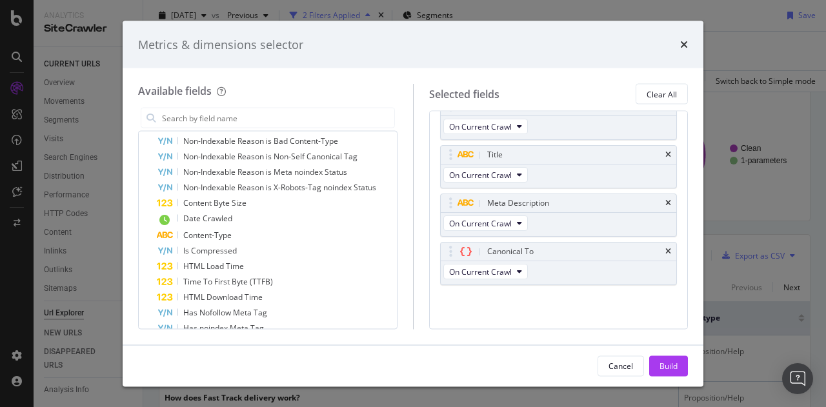
scroll to position [22, 0]
click at [668, 362] on div "Build" at bounding box center [668, 365] width 18 height 11
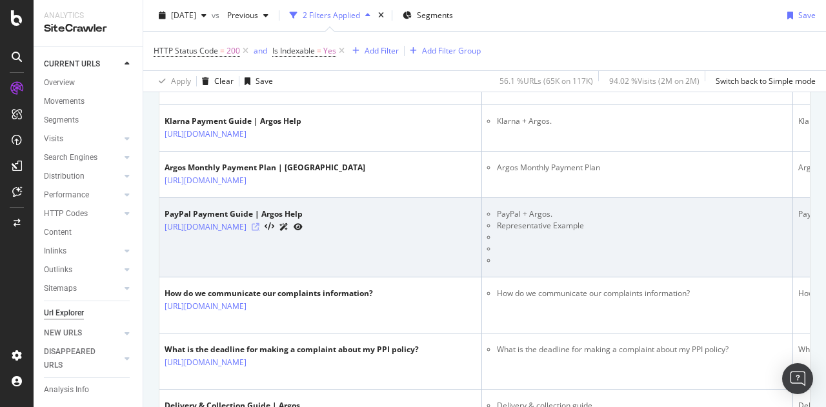
click at [259, 231] on icon at bounding box center [256, 227] width 8 height 8
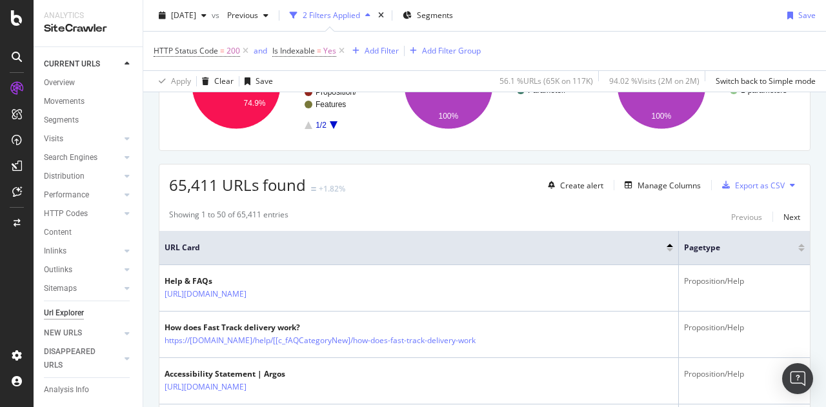
scroll to position [165, 0]
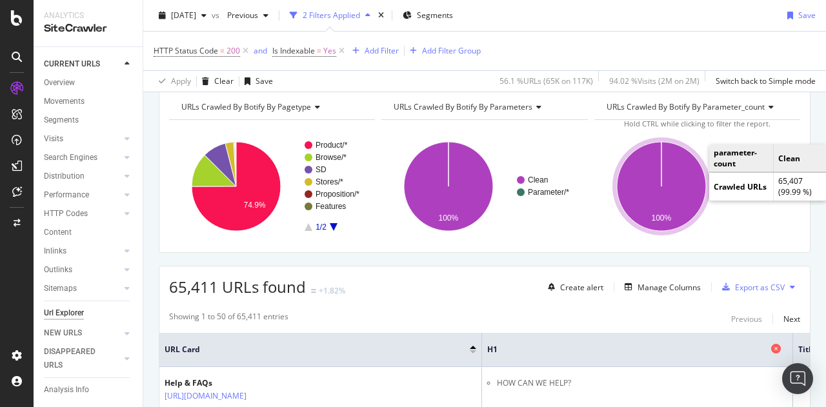
scroll to position [65, 0]
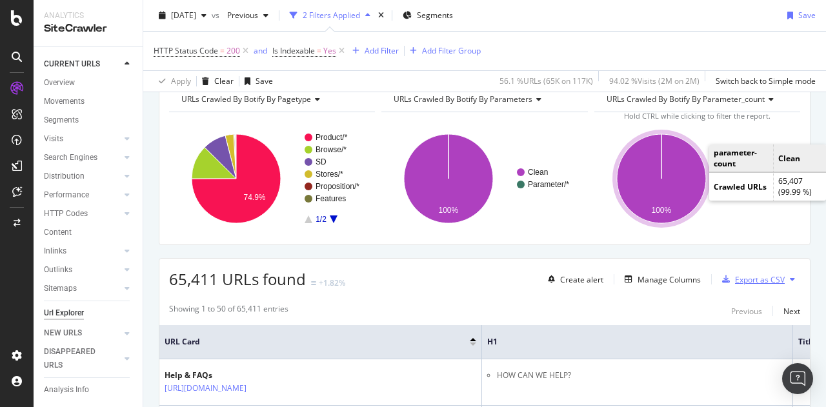
click at [735, 275] on div "Export as CSV" at bounding box center [760, 279] width 50 height 11
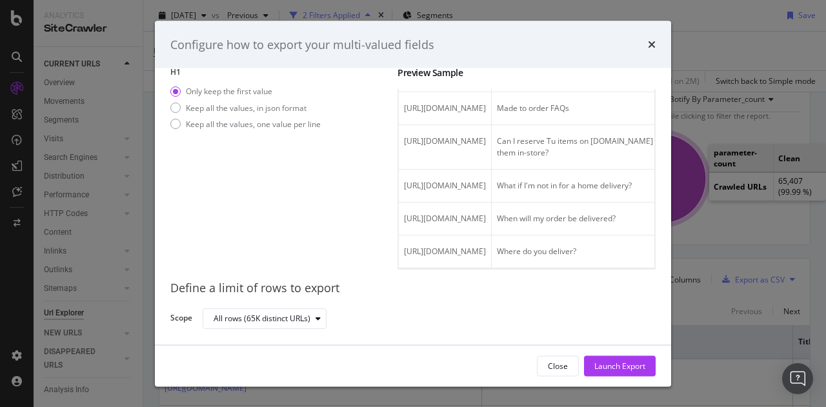
scroll to position [1881, 0]
click at [175, 119] on div "modal" at bounding box center [175, 124] width 10 height 10
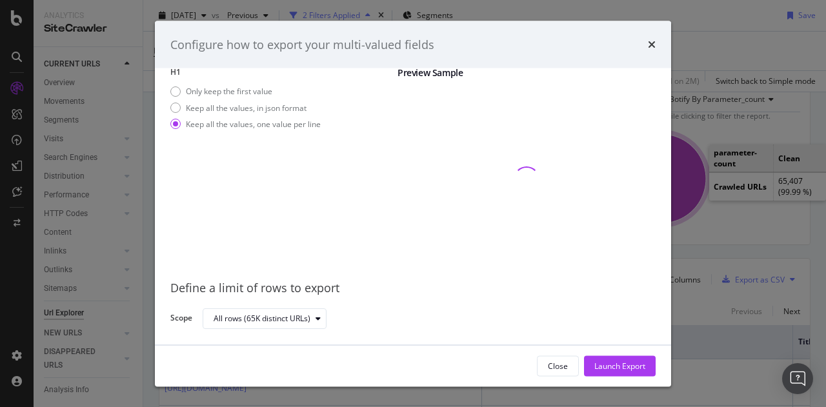
scroll to position [0, 0]
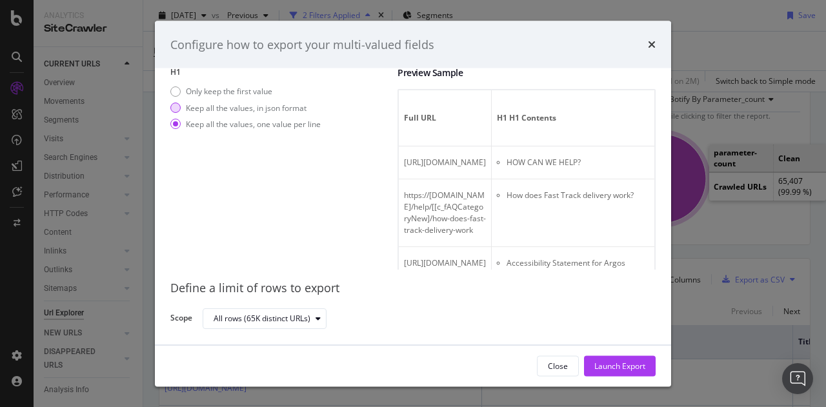
click at [177, 110] on div "Keep all the values, in json format" at bounding box center [175, 108] width 10 height 10
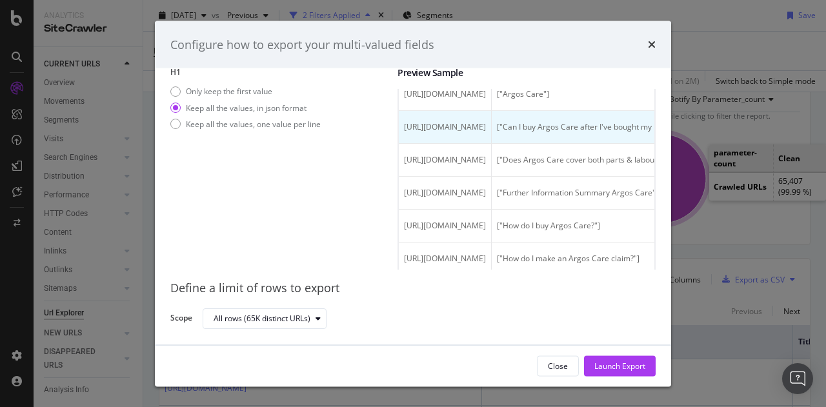
scroll to position [903, 0]
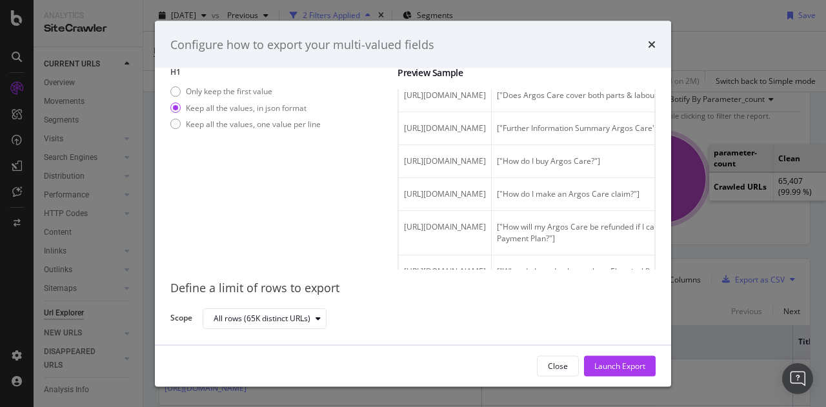
click at [183, 97] on div "Only keep the first value Keep all the values, in json format Keep all the valu…" at bounding box center [245, 110] width 150 height 48
click at [177, 94] on div "Only keep the first value" at bounding box center [175, 91] width 10 height 10
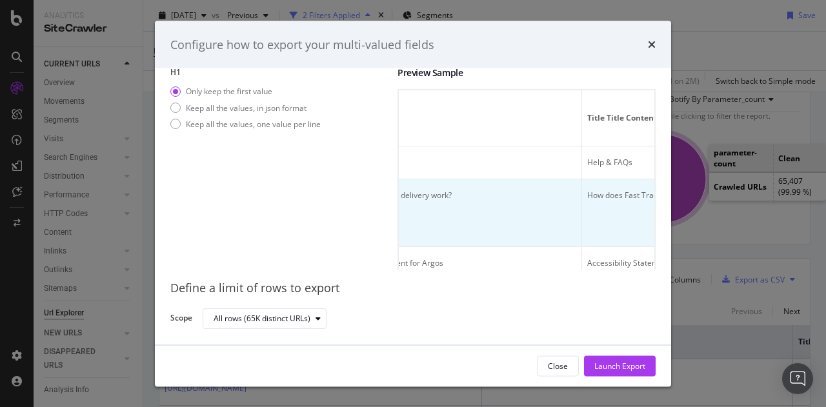
scroll to position [0, 173]
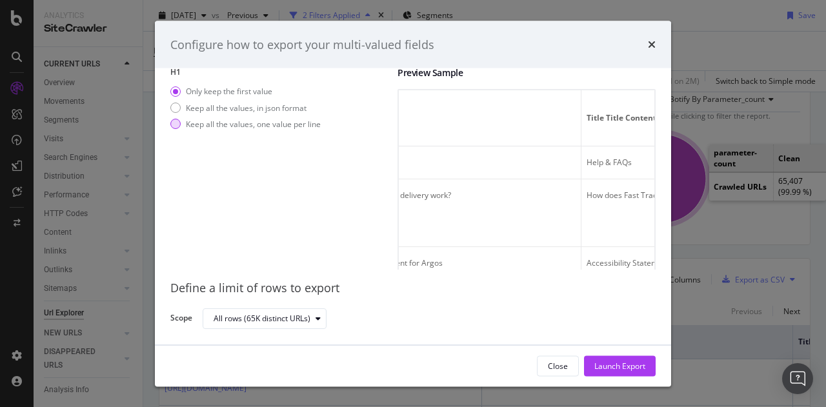
click at [181, 122] on div "Keep all the values, one value per line" at bounding box center [245, 123] width 150 height 11
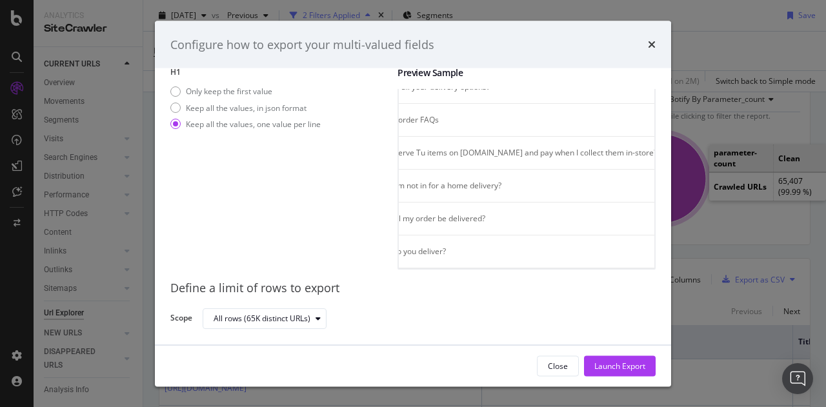
scroll to position [1870, 0]
click at [181, 105] on div "Keep all the values, in json format" at bounding box center [245, 107] width 150 height 11
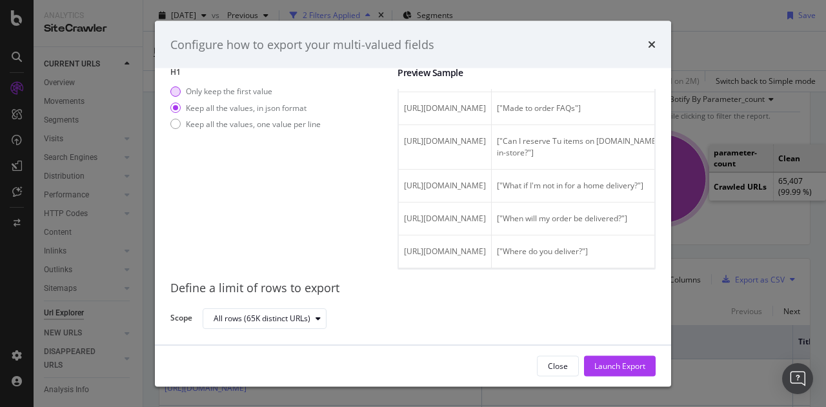
click at [190, 89] on div "Only keep the first value" at bounding box center [229, 91] width 86 height 11
click at [626, 364] on div "Launch Export" at bounding box center [619, 365] width 51 height 11
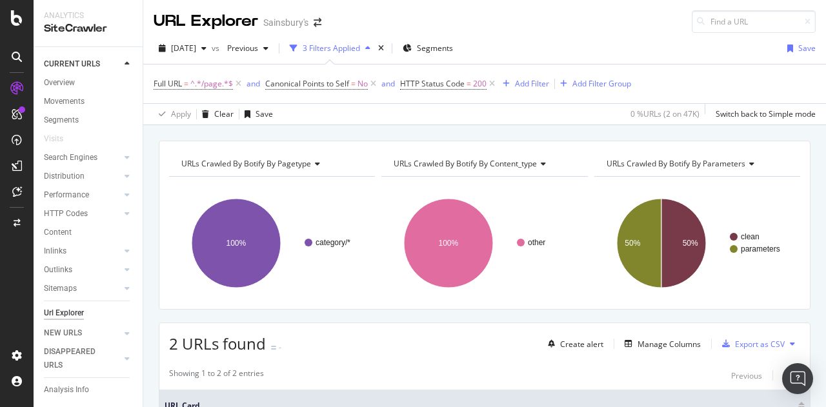
click at [0, 310] on div at bounding box center [17, 203] width 34 height 407
click at [19, 20] on icon at bounding box center [17, 17] width 12 height 15
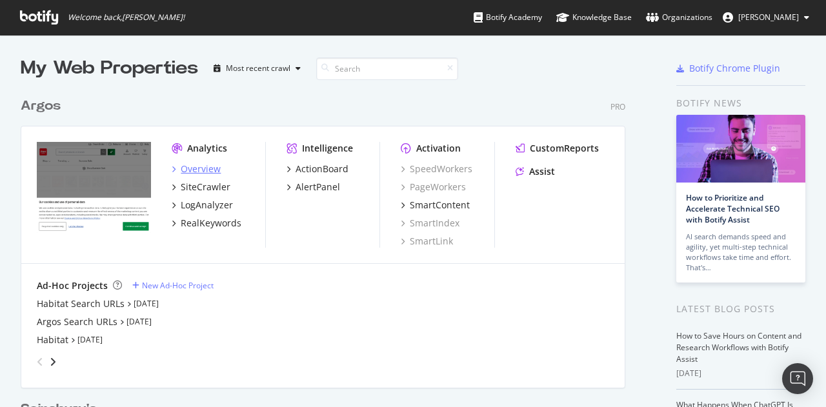
click at [191, 170] on div "Overview" at bounding box center [201, 169] width 40 height 13
